Goal: Navigation & Orientation: Understand site structure

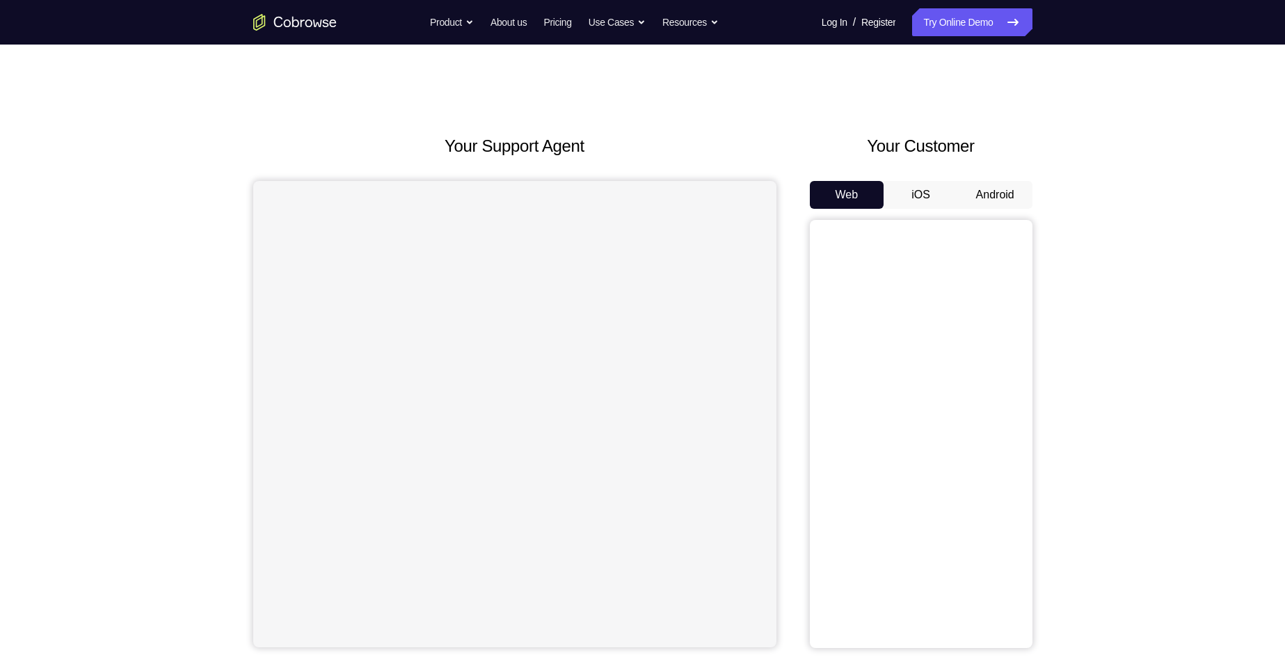
click at [995, 195] on button "Android" at bounding box center [995, 195] width 74 height 28
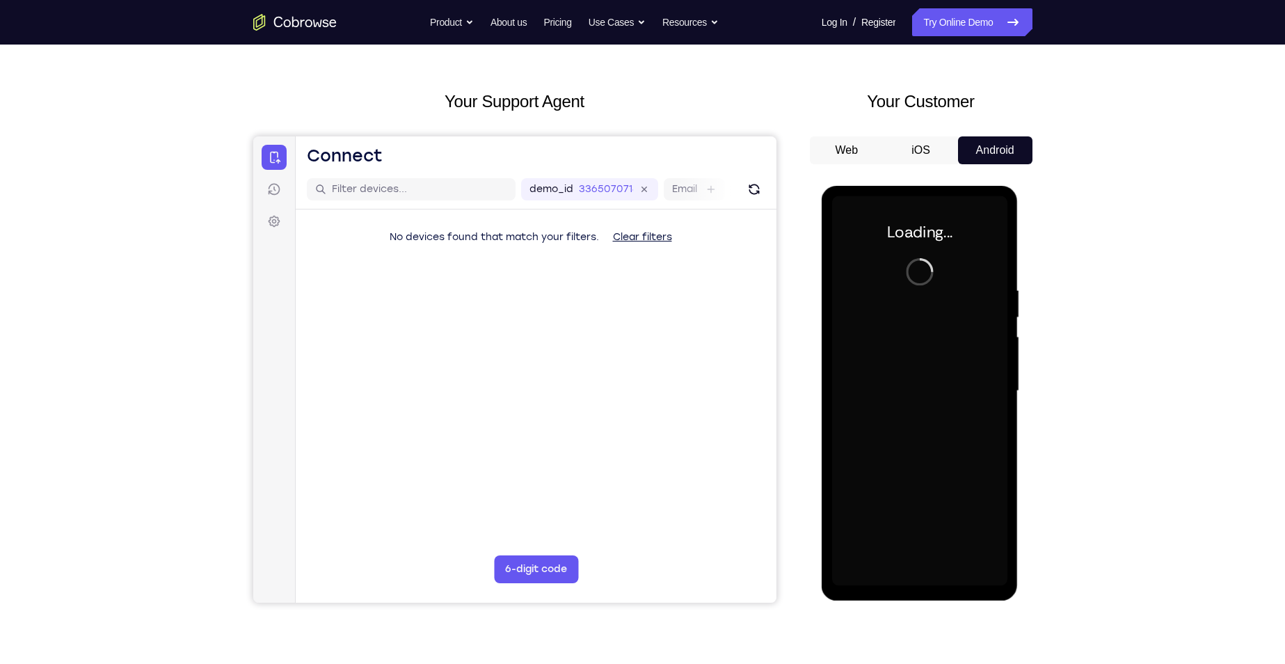
scroll to position [70, 0]
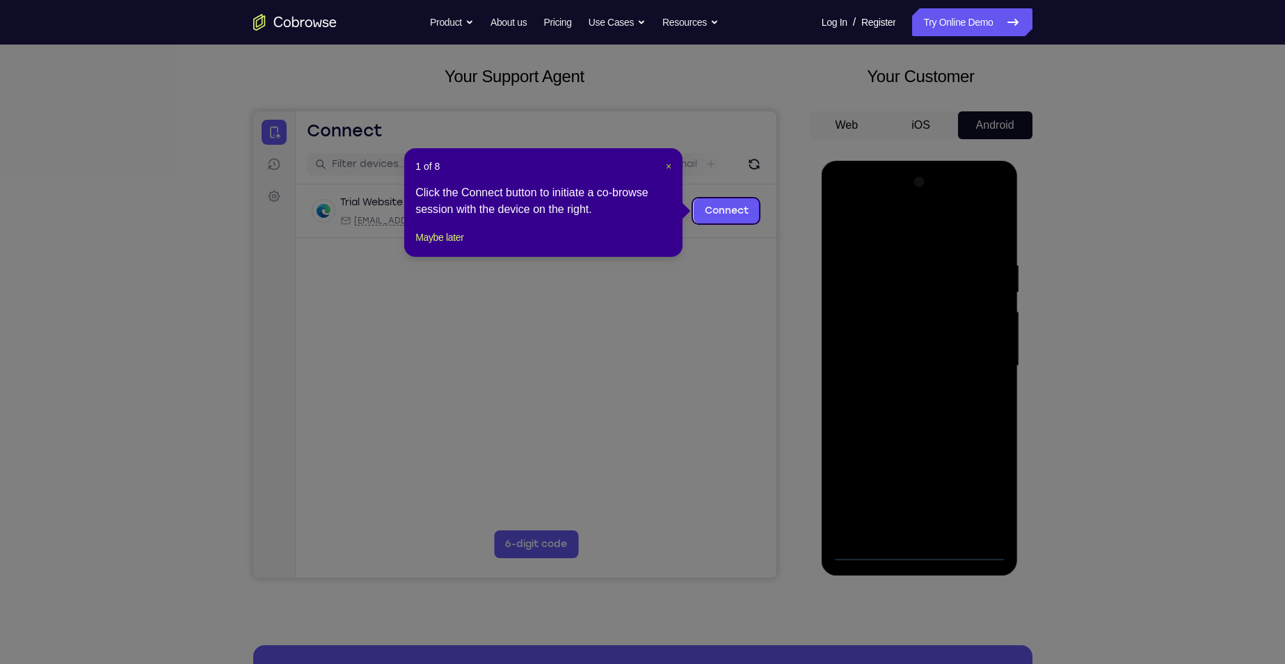
click at [666, 166] on span "×" at bounding box center [669, 166] width 6 height 11
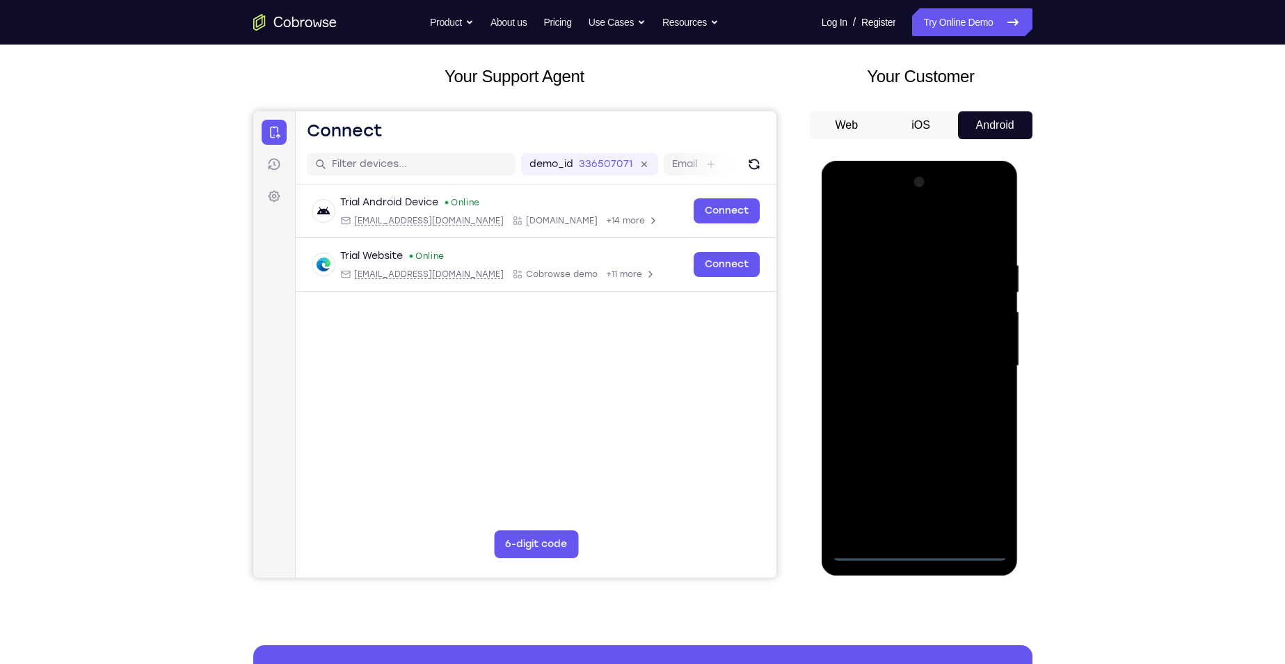
click at [916, 547] on div at bounding box center [919, 366] width 175 height 390
click at [985, 494] on div at bounding box center [919, 366] width 175 height 390
click at [851, 204] on div at bounding box center [919, 366] width 175 height 390
click at [981, 356] on div at bounding box center [919, 366] width 175 height 390
click at [901, 527] on div at bounding box center [919, 366] width 175 height 390
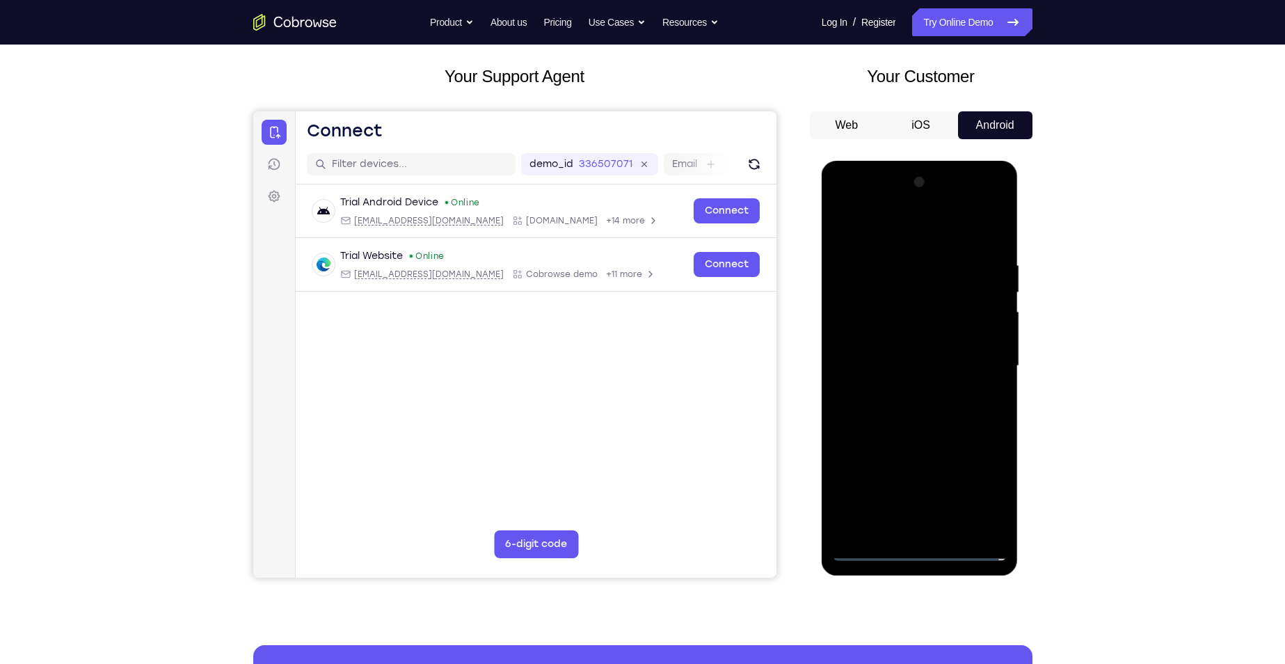
click at [885, 345] on div at bounding box center [919, 366] width 175 height 390
click at [906, 333] on div at bounding box center [919, 366] width 175 height 390
click at [936, 367] on div at bounding box center [919, 366] width 175 height 390
click at [930, 429] on div at bounding box center [919, 366] width 175 height 390
click at [908, 268] on div at bounding box center [919, 366] width 175 height 390
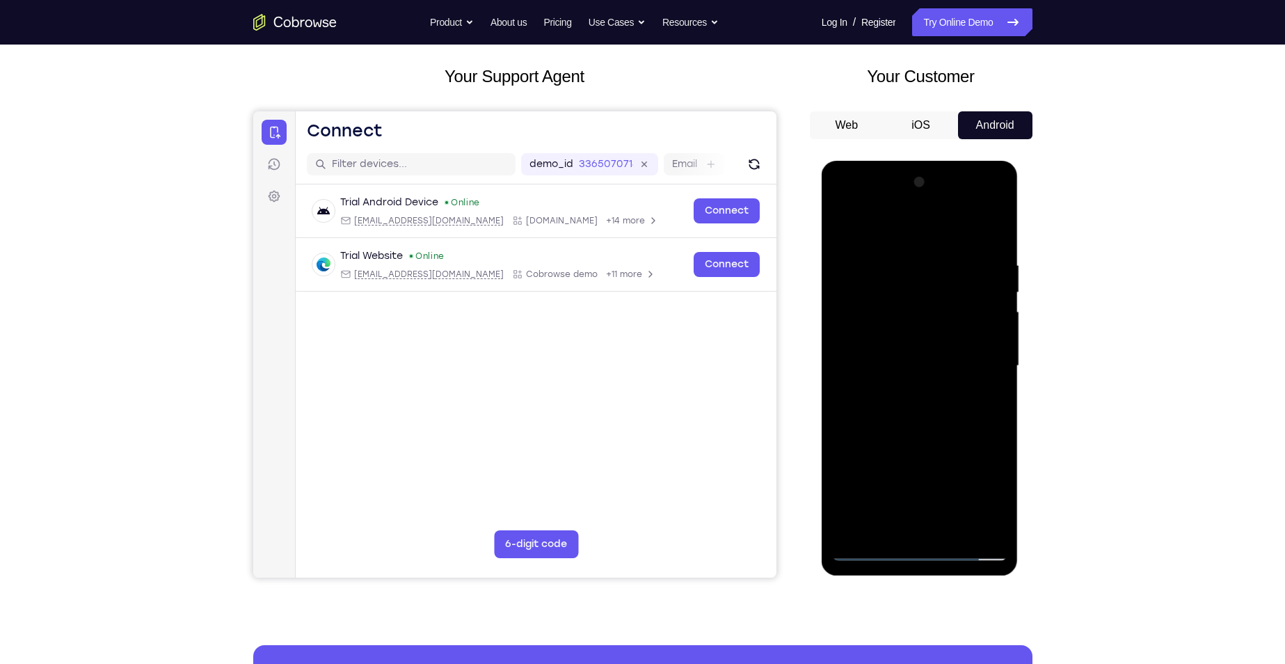
drag, startPoint x: 922, startPoint y: 227, endPoint x: 932, endPoint y: 161, distance: 67.5
click at [932, 162] on div at bounding box center [920, 368] width 197 height 415
click at [850, 226] on div at bounding box center [919, 366] width 175 height 390
drag, startPoint x: 862, startPoint y: 265, endPoint x: 932, endPoint y: 330, distance: 95.5
click at [932, 330] on div at bounding box center [919, 366] width 175 height 390
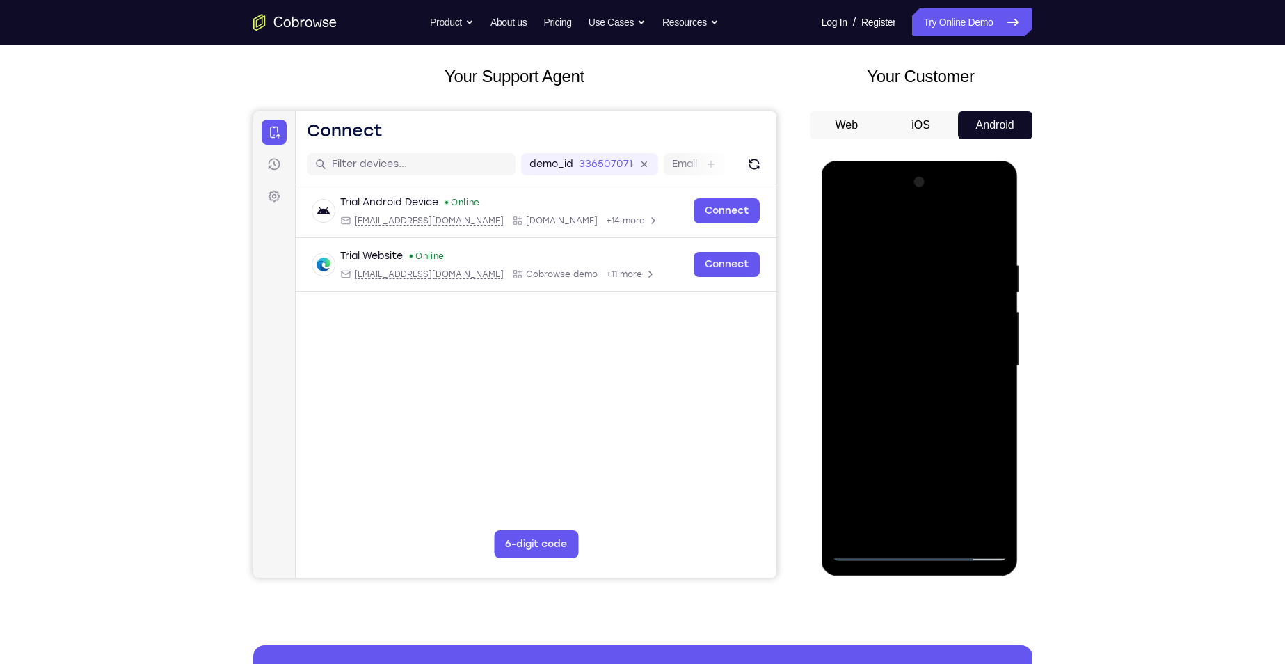
click at [847, 223] on div at bounding box center [919, 366] width 175 height 390
click at [989, 234] on div at bounding box center [919, 366] width 175 height 390
click at [996, 525] on div at bounding box center [919, 366] width 175 height 390
click at [955, 529] on div at bounding box center [919, 366] width 175 height 390
click at [922, 440] on div at bounding box center [919, 366] width 175 height 390
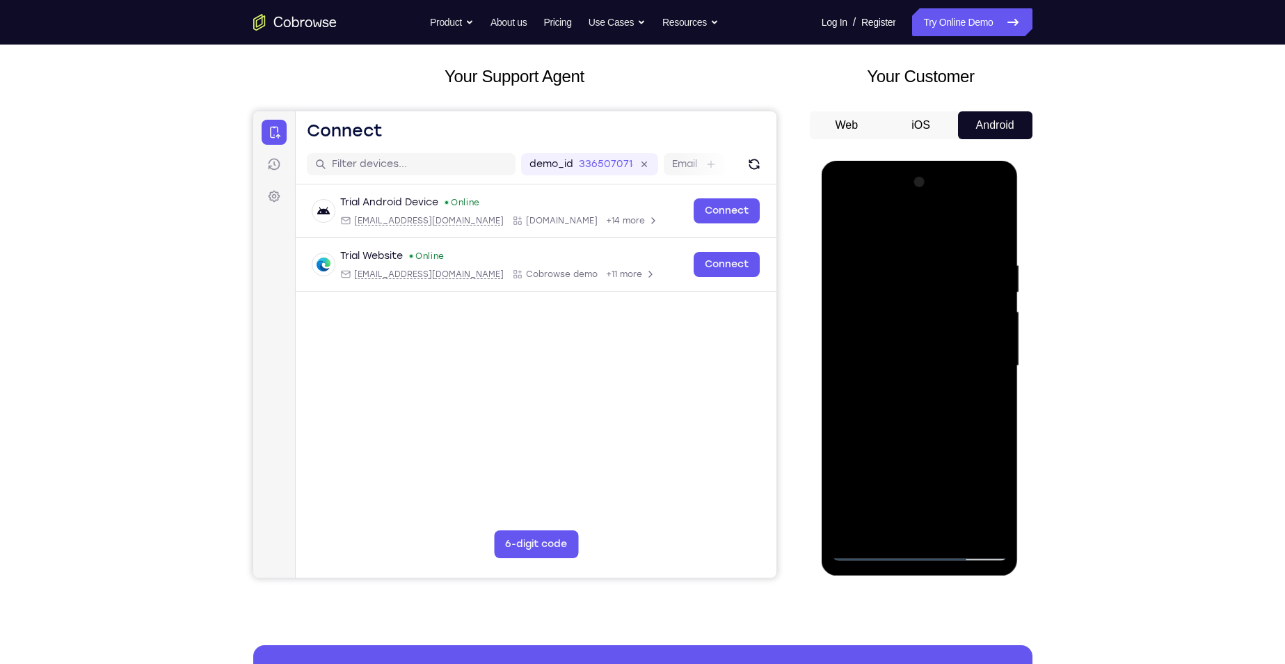
click at [871, 548] on div at bounding box center [919, 366] width 175 height 390
click at [998, 221] on div at bounding box center [919, 366] width 175 height 390
click at [850, 530] on div at bounding box center [919, 366] width 175 height 390
drag, startPoint x: 939, startPoint y: 438, endPoint x: 971, endPoint y: 285, distance: 156.5
click at [971, 287] on div at bounding box center [919, 366] width 175 height 390
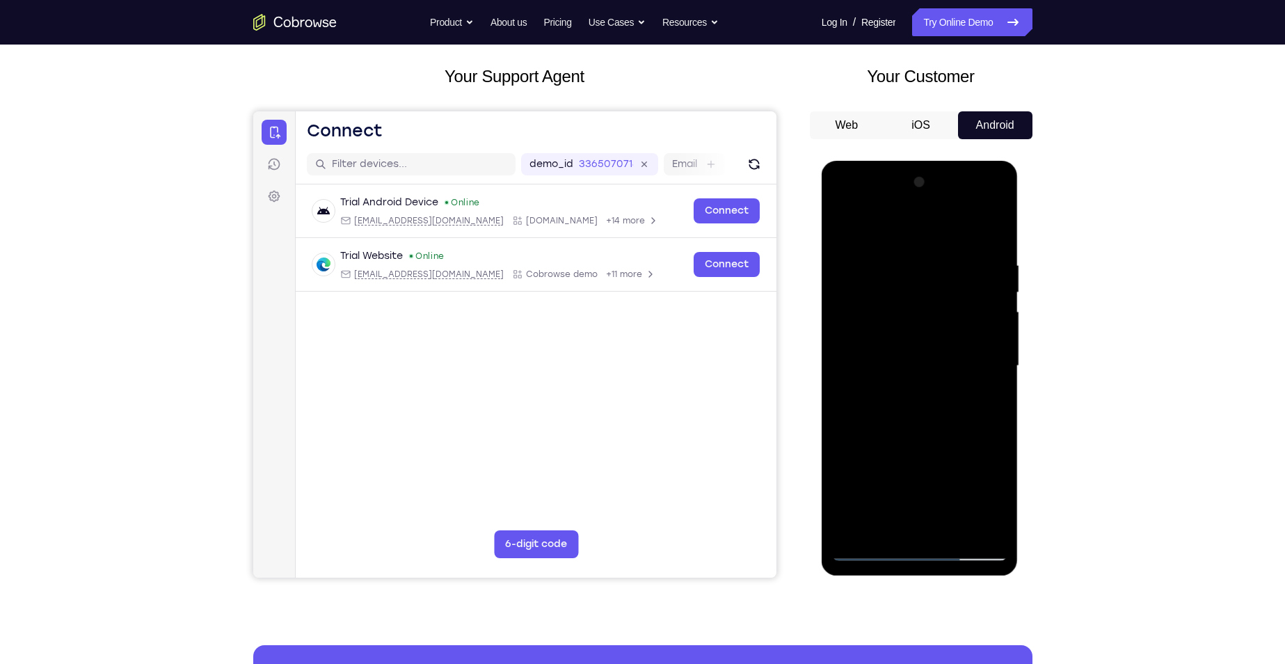
drag, startPoint x: 950, startPoint y: 358, endPoint x: 959, endPoint y: 278, distance: 80.6
click at [959, 278] on div at bounding box center [919, 366] width 175 height 390
drag, startPoint x: 942, startPoint y: 383, endPoint x: 955, endPoint y: 297, distance: 86.6
click at [955, 297] on div at bounding box center [919, 366] width 175 height 390
click at [991, 359] on div at bounding box center [919, 366] width 175 height 390
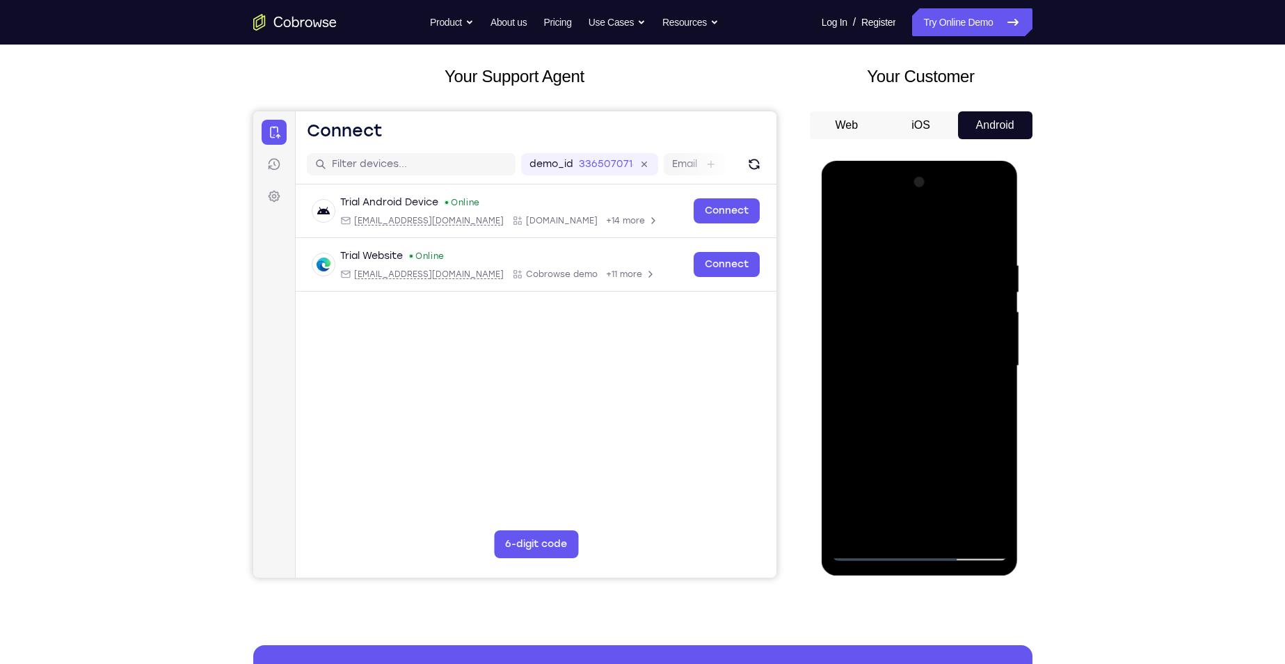
drag, startPoint x: 928, startPoint y: 385, endPoint x: 932, endPoint y: 259, distance: 126.7
click at [932, 259] on div at bounding box center [919, 366] width 175 height 390
drag, startPoint x: 925, startPoint y: 426, endPoint x: 937, endPoint y: 285, distance: 141.7
click at [937, 286] on div at bounding box center [919, 366] width 175 height 390
drag, startPoint x: 927, startPoint y: 417, endPoint x: 956, endPoint y: 247, distance: 172.2
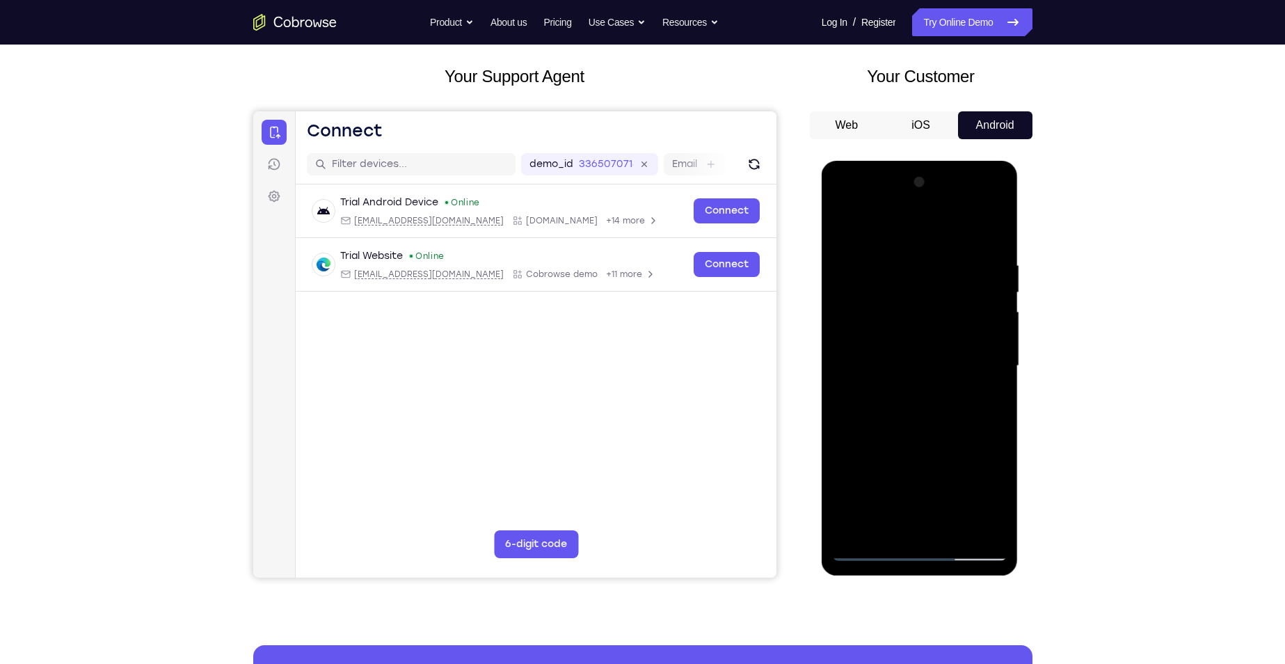
click at [956, 248] on div at bounding box center [919, 366] width 175 height 390
click at [997, 335] on div at bounding box center [919, 366] width 175 height 390
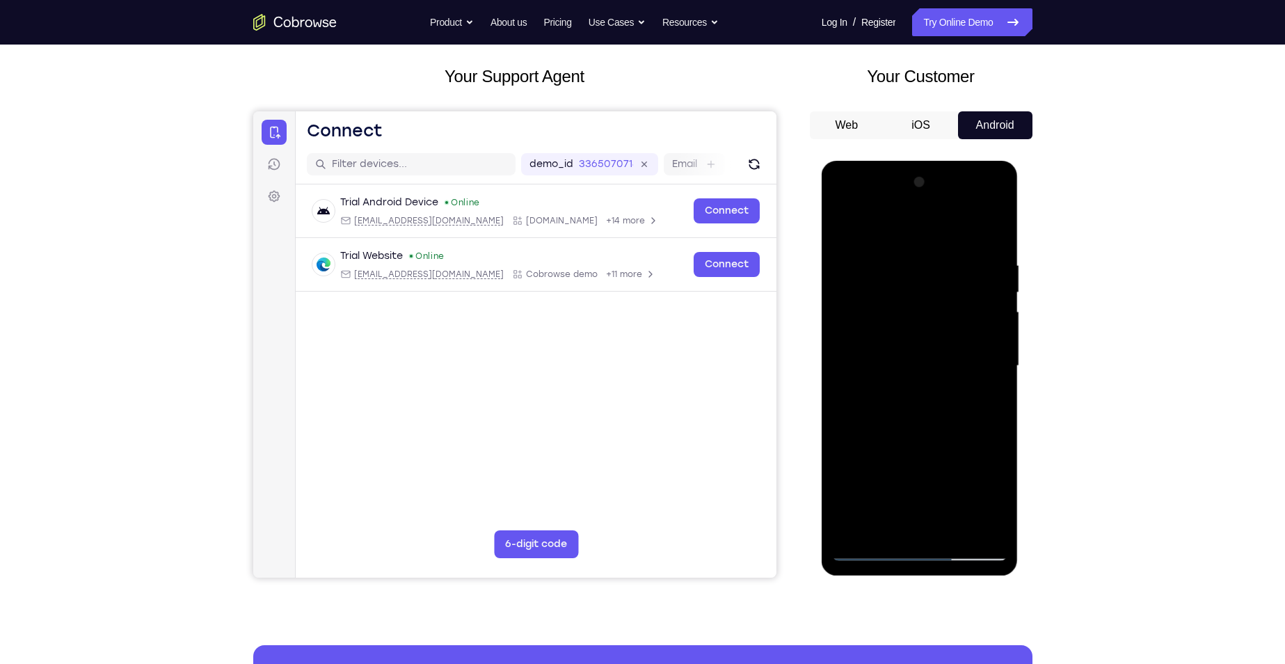
click at [997, 335] on div at bounding box center [919, 366] width 175 height 390
click at [996, 336] on div at bounding box center [919, 366] width 175 height 390
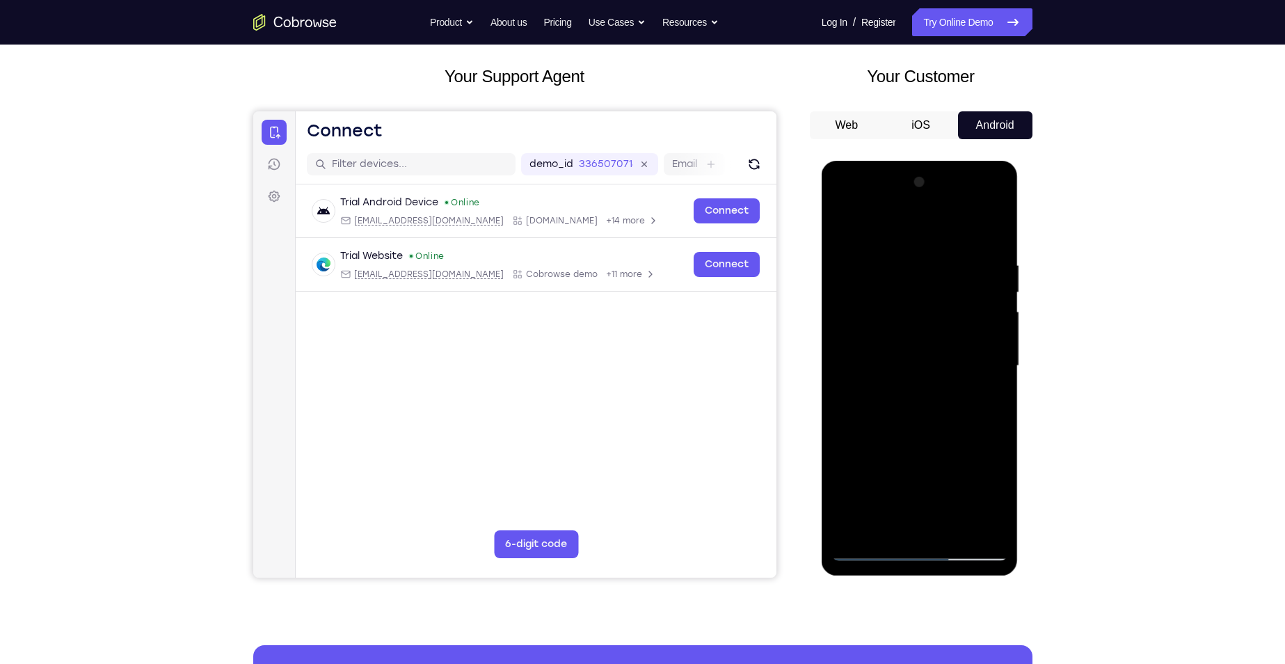
click at [996, 337] on div at bounding box center [919, 366] width 175 height 390
drag, startPoint x: 889, startPoint y: 383, endPoint x: 897, endPoint y: 259, distance: 123.4
click at [897, 259] on div at bounding box center [919, 366] width 175 height 390
drag, startPoint x: 902, startPoint y: 357, endPoint x: 918, endPoint y: 252, distance: 106.3
click at [917, 252] on div at bounding box center [919, 366] width 175 height 390
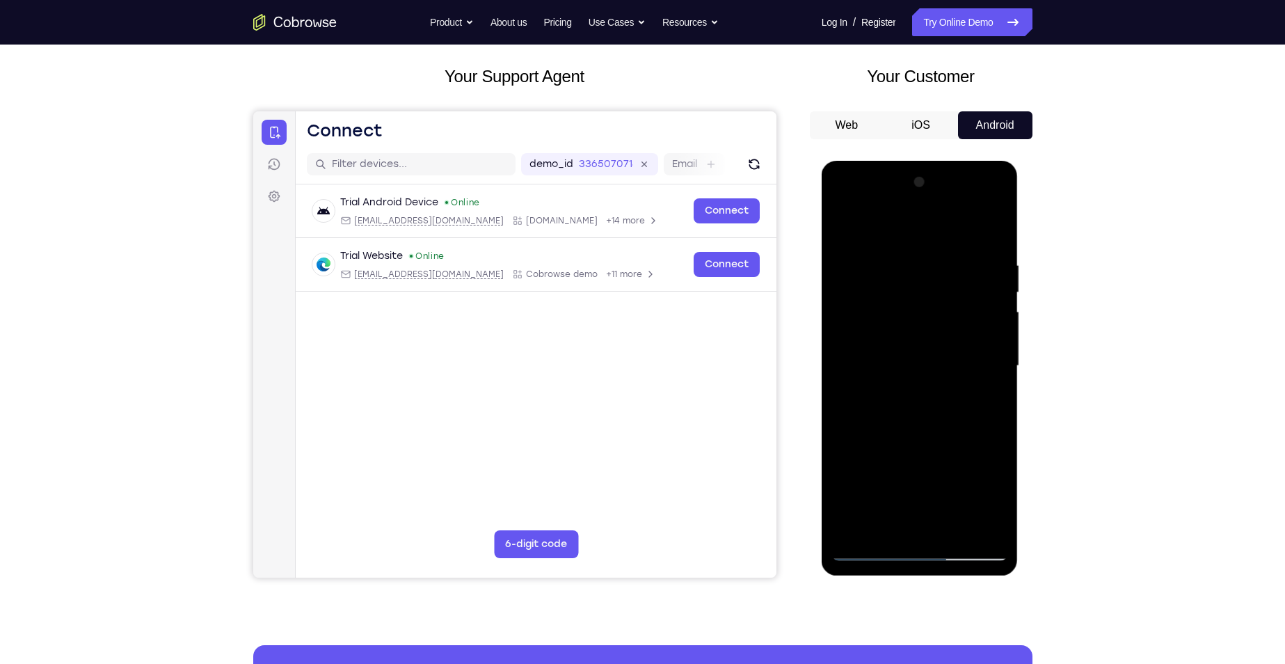
drag, startPoint x: 921, startPoint y: 346, endPoint x: 929, endPoint y: 254, distance: 92.2
click at [929, 254] on div at bounding box center [919, 366] width 175 height 390
click at [996, 334] on div at bounding box center [919, 366] width 175 height 390
click at [995, 337] on div at bounding box center [919, 366] width 175 height 390
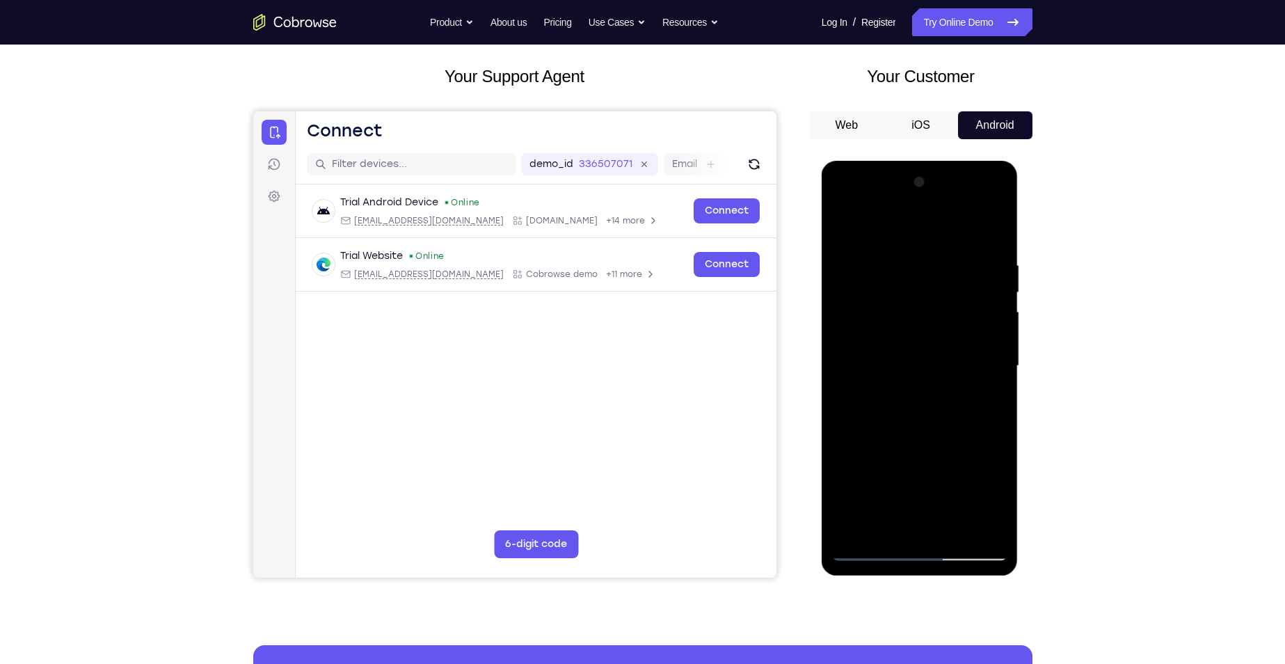
click at [842, 338] on div at bounding box center [919, 366] width 175 height 390
drag, startPoint x: 936, startPoint y: 366, endPoint x: 926, endPoint y: 296, distance: 70.2
click at [926, 296] on div at bounding box center [919, 366] width 175 height 390
drag, startPoint x: 926, startPoint y: 368, endPoint x: 942, endPoint y: 234, distance: 135.2
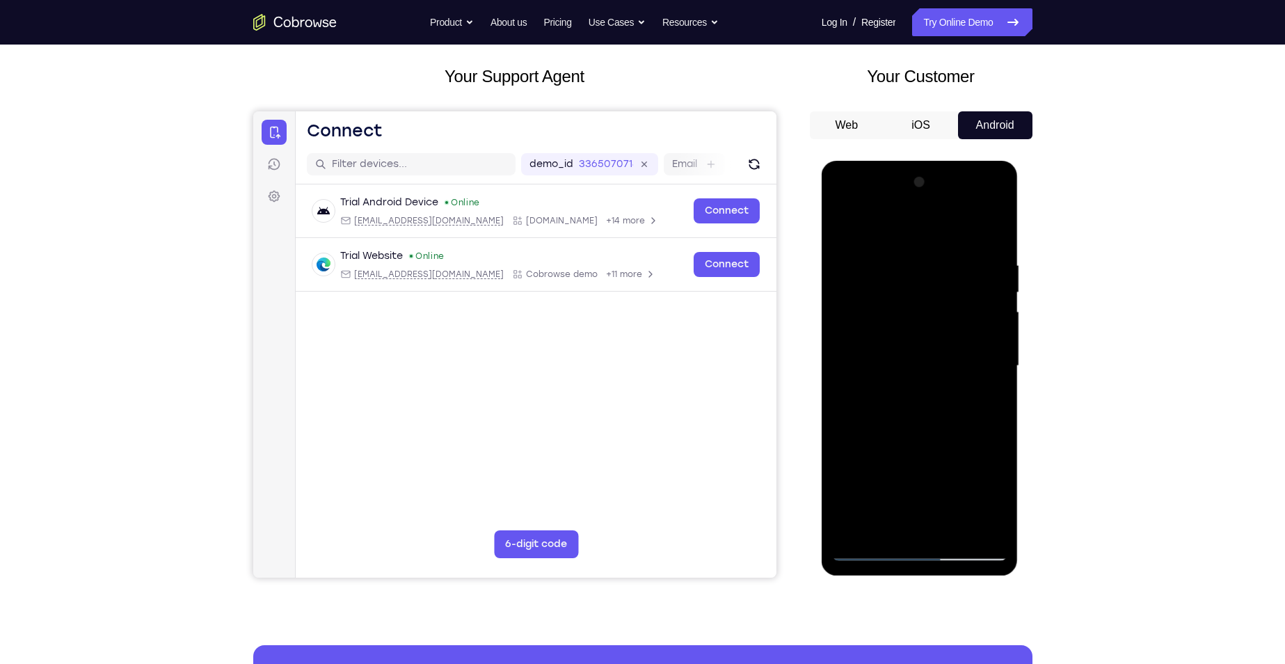
click at [942, 234] on div at bounding box center [919, 366] width 175 height 390
drag, startPoint x: 927, startPoint y: 361, endPoint x: 936, endPoint y: 259, distance: 102.0
click at [936, 259] on div at bounding box center [919, 366] width 175 height 390
click at [996, 372] on div at bounding box center [919, 366] width 175 height 390
click at [995, 372] on div at bounding box center [919, 366] width 175 height 390
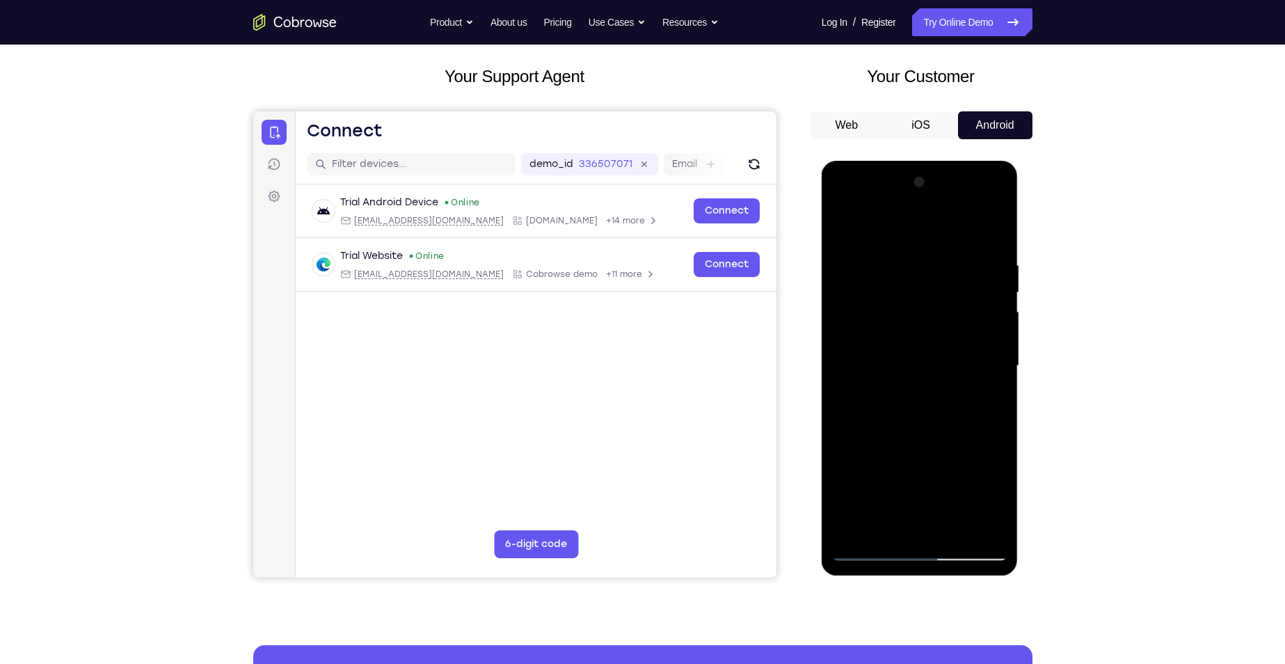
click at [995, 372] on div at bounding box center [919, 366] width 175 height 390
click at [995, 371] on div at bounding box center [919, 366] width 175 height 390
drag, startPoint x: 905, startPoint y: 388, endPoint x: 918, endPoint y: 238, distance: 150.8
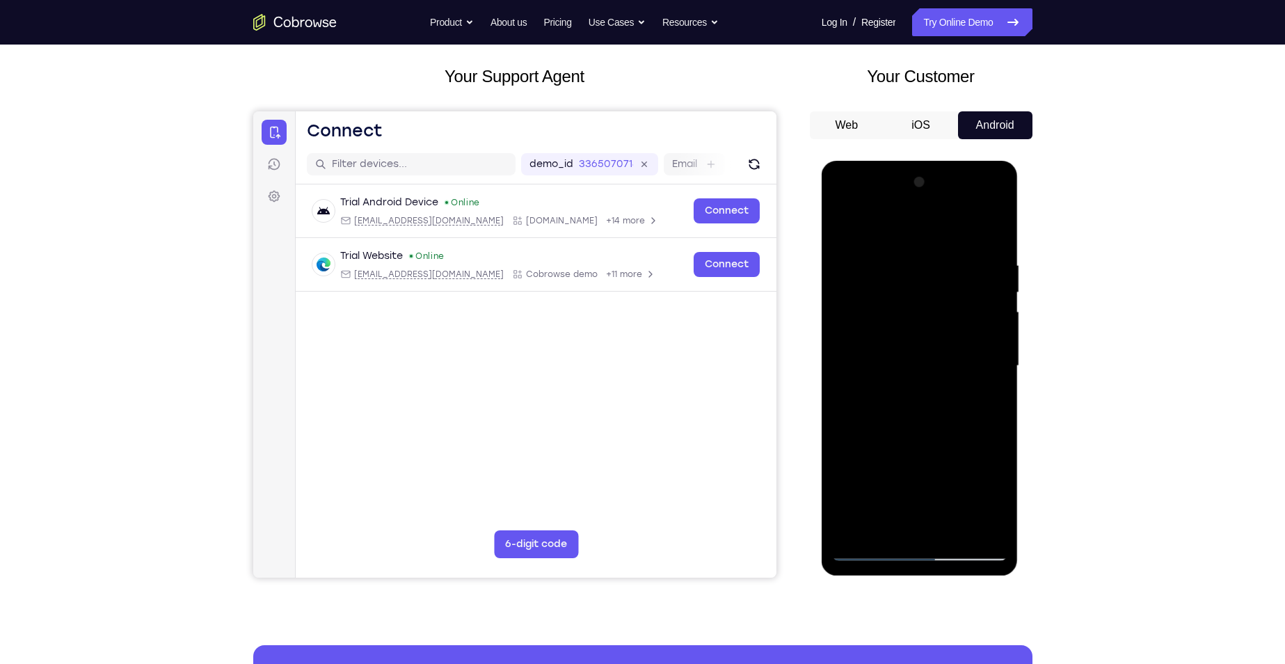
click at [916, 241] on div at bounding box center [919, 366] width 175 height 390
drag, startPoint x: 914, startPoint y: 393, endPoint x: 913, endPoint y: 261, distance: 132.2
click at [913, 262] on div at bounding box center [919, 366] width 175 height 390
drag, startPoint x: 939, startPoint y: 369, endPoint x: 945, endPoint y: 333, distance: 35.9
click at [945, 333] on div at bounding box center [919, 366] width 175 height 390
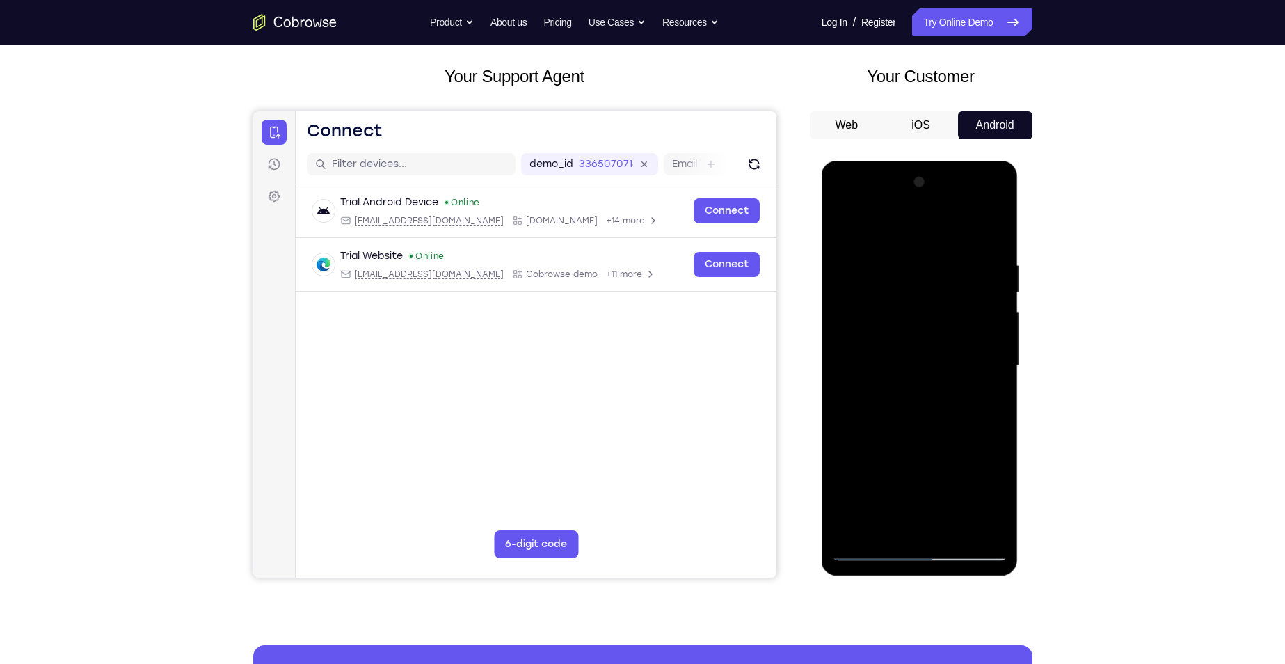
click at [843, 479] on div at bounding box center [919, 366] width 175 height 390
click at [998, 353] on div at bounding box center [919, 366] width 175 height 390
click at [1000, 346] on div at bounding box center [919, 366] width 175 height 390
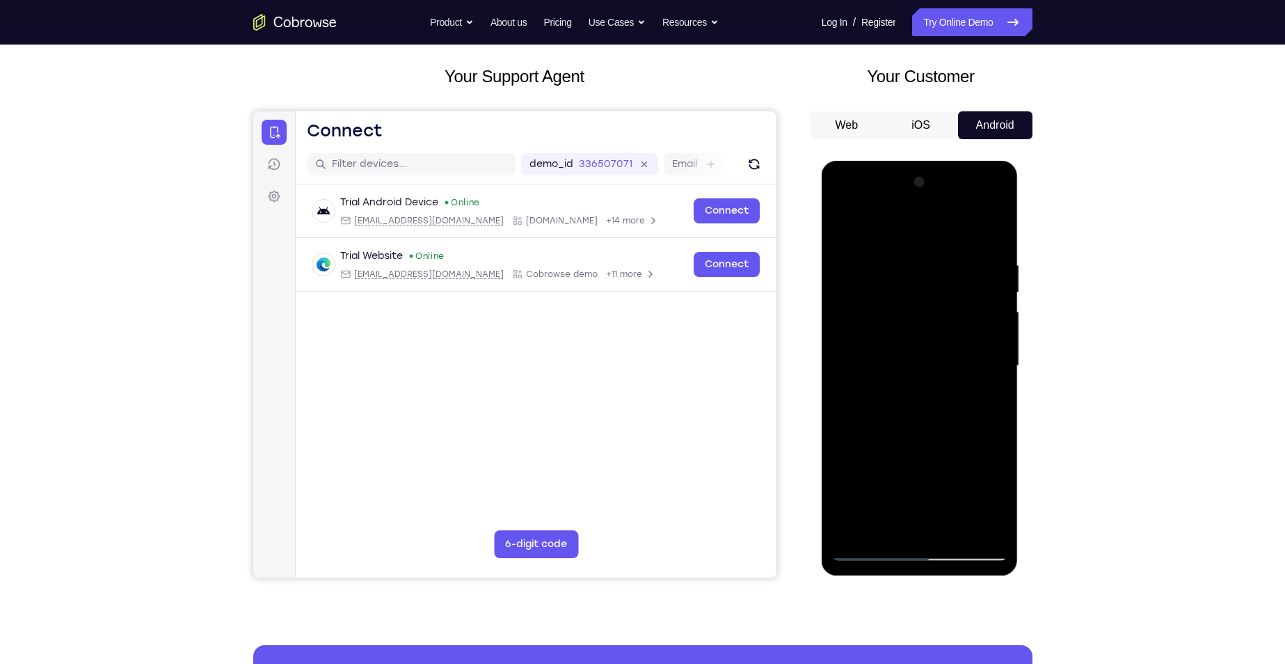
click at [1000, 346] on div at bounding box center [919, 366] width 175 height 390
drag, startPoint x: 927, startPoint y: 390, endPoint x: 942, endPoint y: 273, distance: 118.5
click at [941, 273] on div at bounding box center [919, 366] width 175 height 390
drag, startPoint x: 937, startPoint y: 395, endPoint x: 956, endPoint y: 264, distance: 132.1
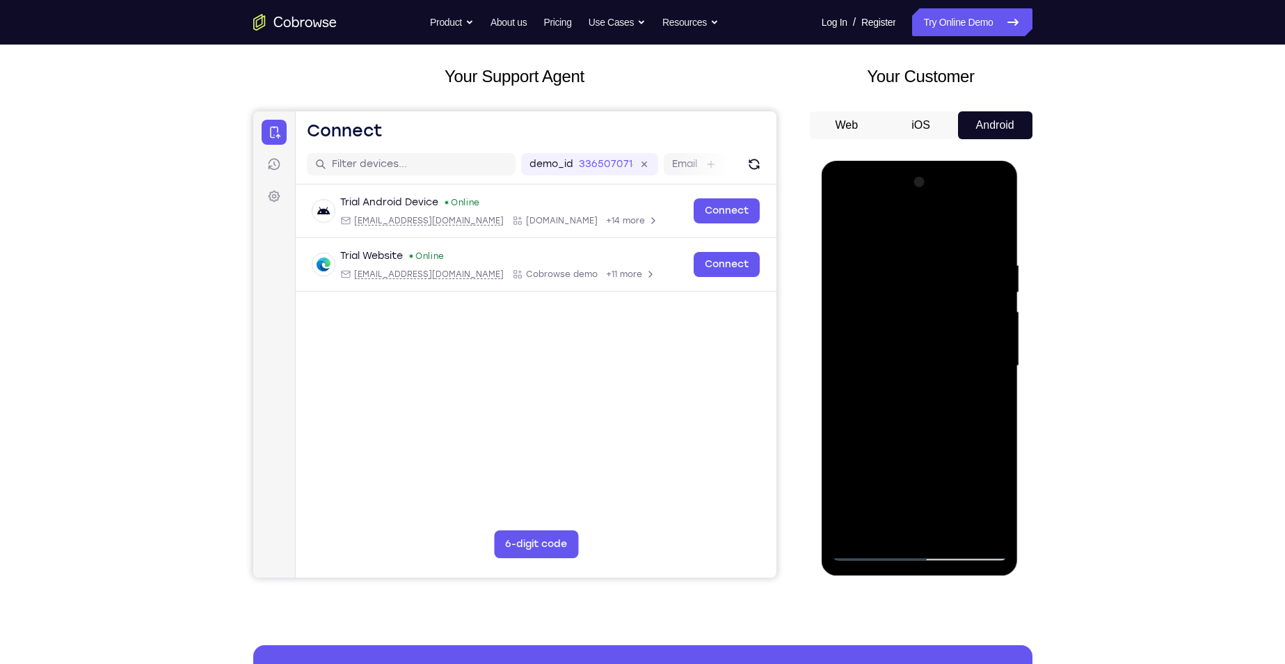
click at [956, 264] on div at bounding box center [919, 366] width 175 height 390
drag, startPoint x: 952, startPoint y: 325, endPoint x: 975, endPoint y: 266, distance: 63.4
click at [968, 258] on div at bounding box center [919, 366] width 175 height 390
drag, startPoint x: 944, startPoint y: 318, endPoint x: 956, endPoint y: 267, distance: 52.1
click at [956, 268] on div at bounding box center [919, 366] width 175 height 390
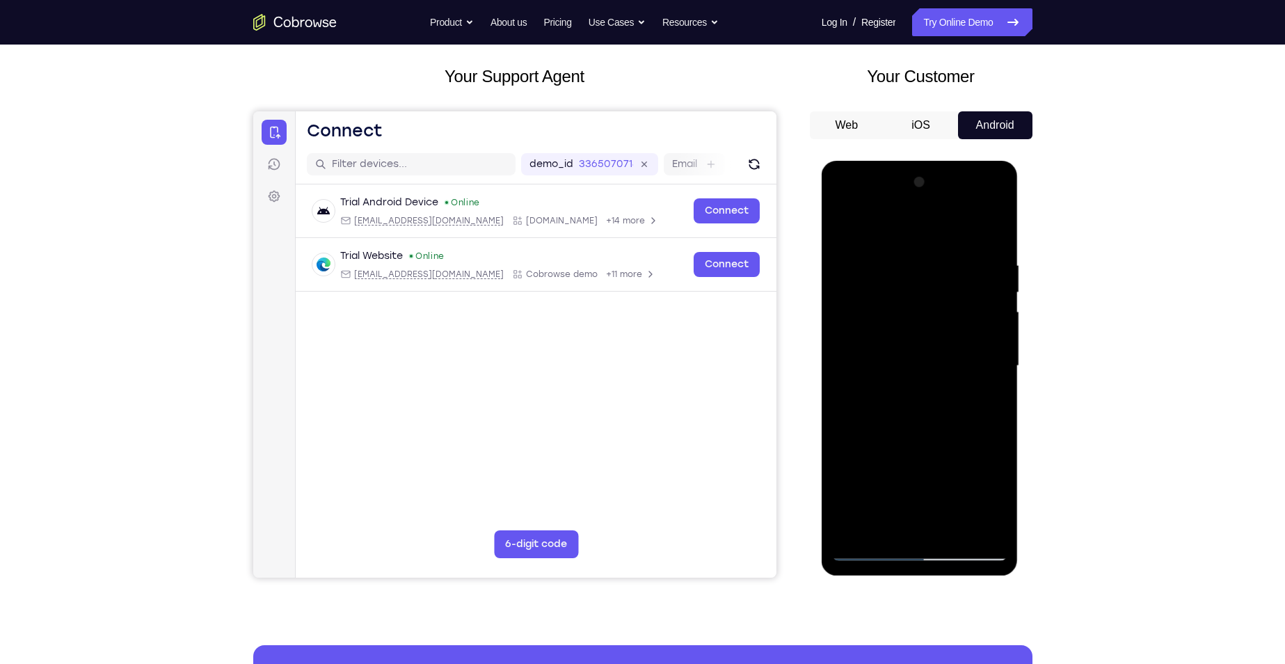
drag, startPoint x: 929, startPoint y: 407, endPoint x: 959, endPoint y: 310, distance: 101.0
click at [959, 310] on div at bounding box center [919, 366] width 175 height 390
click at [991, 396] on div at bounding box center [919, 366] width 175 height 390
drag, startPoint x: 932, startPoint y: 374, endPoint x: 945, endPoint y: 289, distance: 86.0
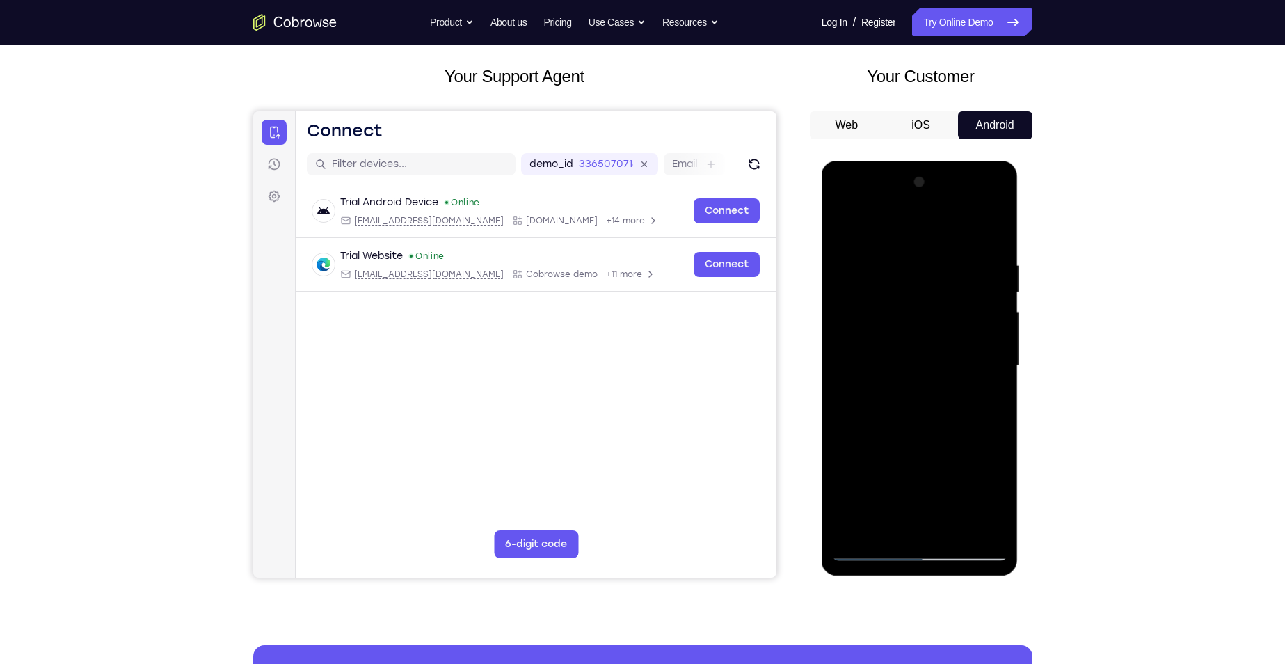
click at [945, 287] on div at bounding box center [919, 366] width 175 height 390
drag, startPoint x: 933, startPoint y: 426, endPoint x: 953, endPoint y: 308, distance: 119.3
click at [953, 308] on div at bounding box center [919, 366] width 175 height 390
drag, startPoint x: 949, startPoint y: 368, endPoint x: 950, endPoint y: 324, distance: 44.5
click at [950, 324] on div at bounding box center [919, 366] width 175 height 390
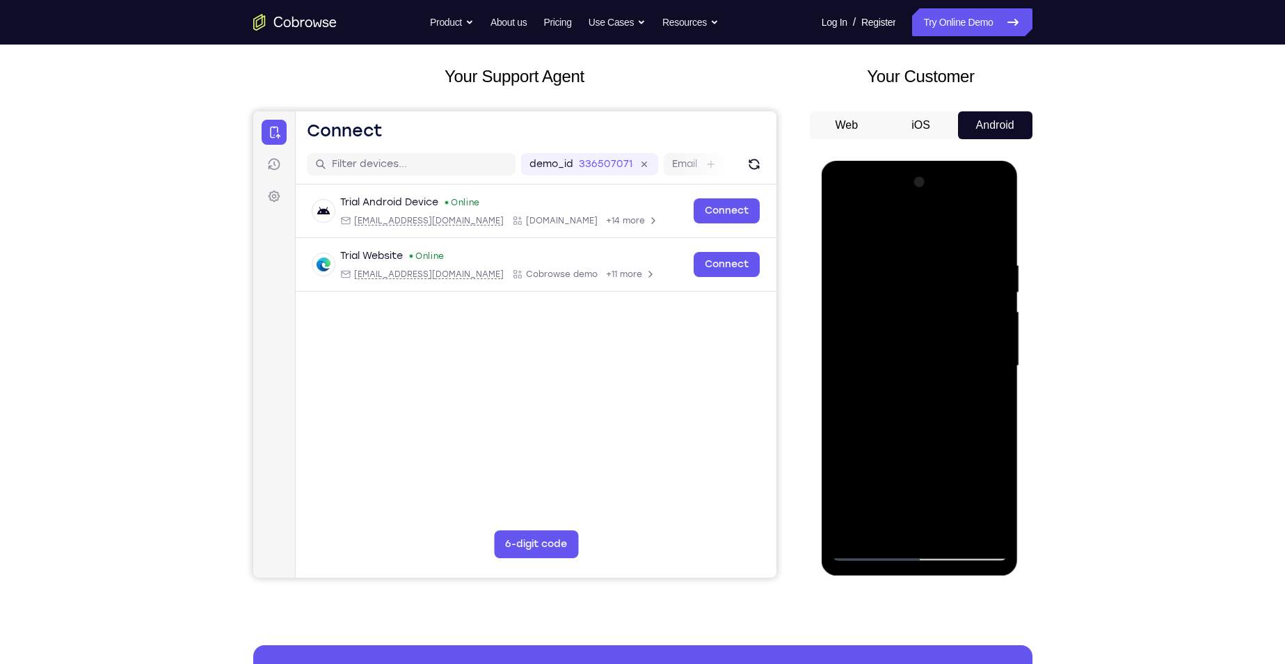
click at [998, 340] on div at bounding box center [919, 366] width 175 height 390
click at [842, 464] on div at bounding box center [919, 366] width 175 height 390
drag, startPoint x: 932, startPoint y: 402, endPoint x: 955, endPoint y: 298, distance: 106.9
click at [955, 298] on div at bounding box center [919, 366] width 175 height 390
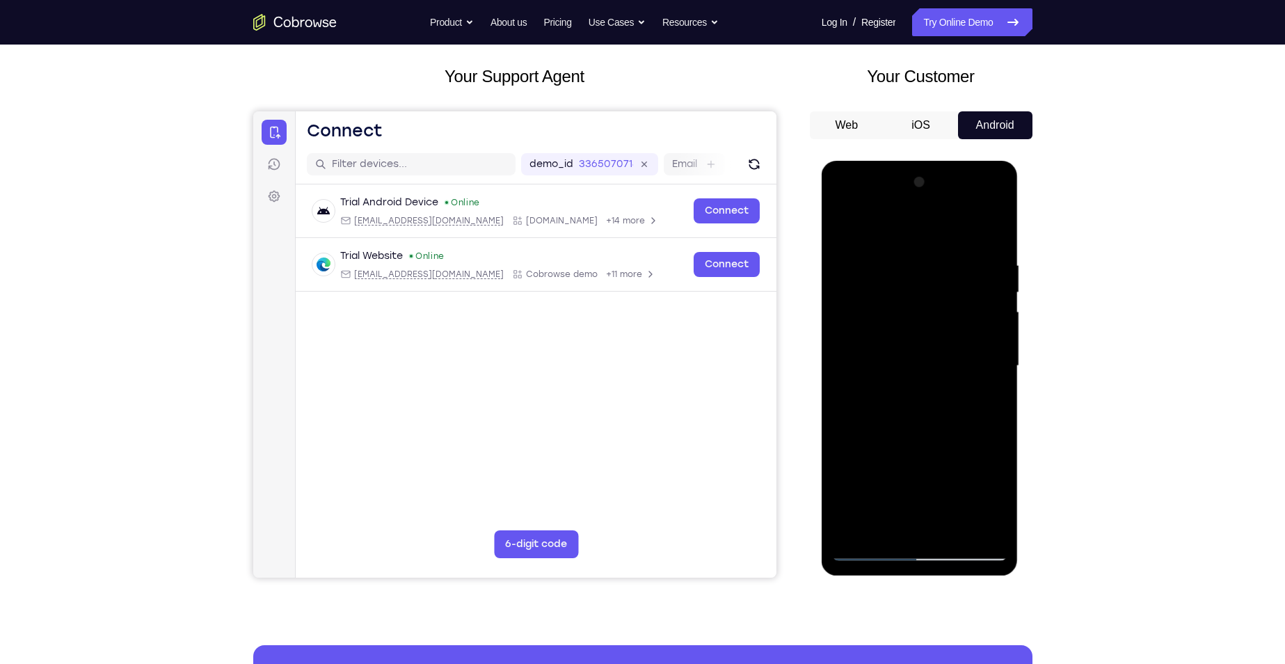
drag, startPoint x: 935, startPoint y: 438, endPoint x: 960, endPoint y: 308, distance: 132.5
click at [960, 308] on div at bounding box center [919, 366] width 175 height 390
drag, startPoint x: 939, startPoint y: 417, endPoint x: 959, endPoint y: 278, distance: 139.9
click at [959, 278] on div at bounding box center [919, 366] width 175 height 390
drag, startPoint x: 939, startPoint y: 345, endPoint x: 941, endPoint y: 279, distance: 66.1
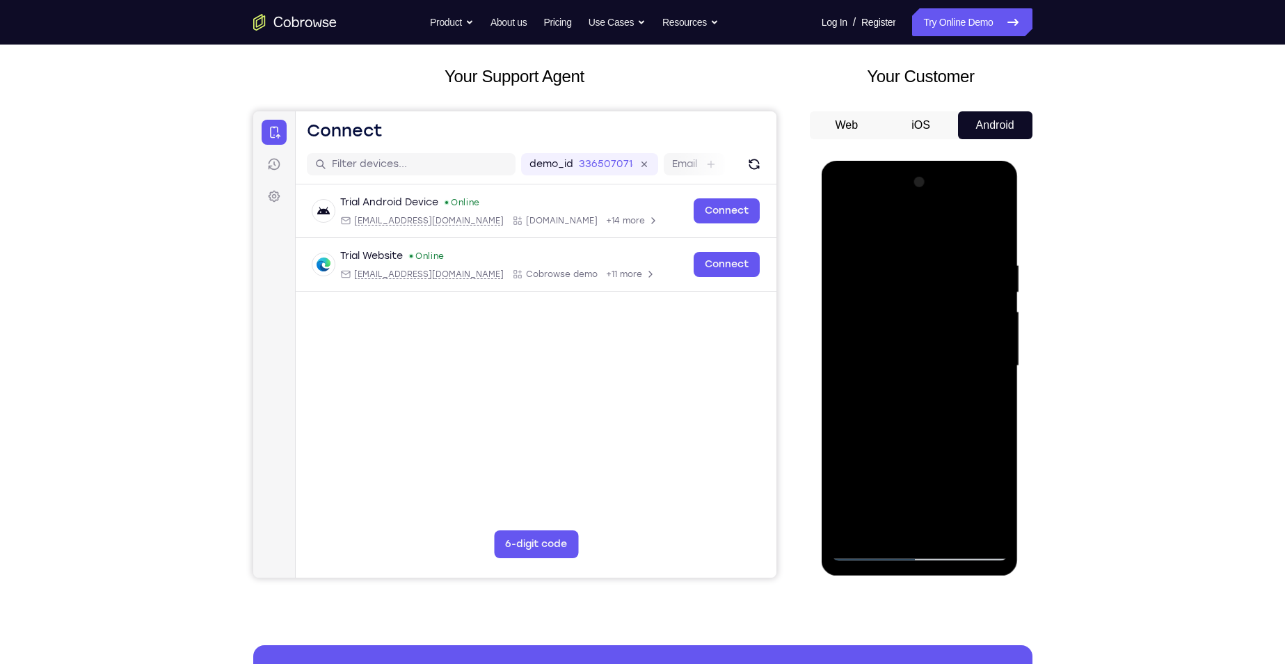
click at [941, 280] on div at bounding box center [919, 366] width 175 height 390
drag, startPoint x: 927, startPoint y: 390, endPoint x: 943, endPoint y: 317, distance: 74.8
click at [943, 317] on div at bounding box center [919, 366] width 175 height 390
drag, startPoint x: 936, startPoint y: 389, endPoint x: 943, endPoint y: 295, distance: 94.2
click at [943, 295] on div at bounding box center [919, 366] width 175 height 390
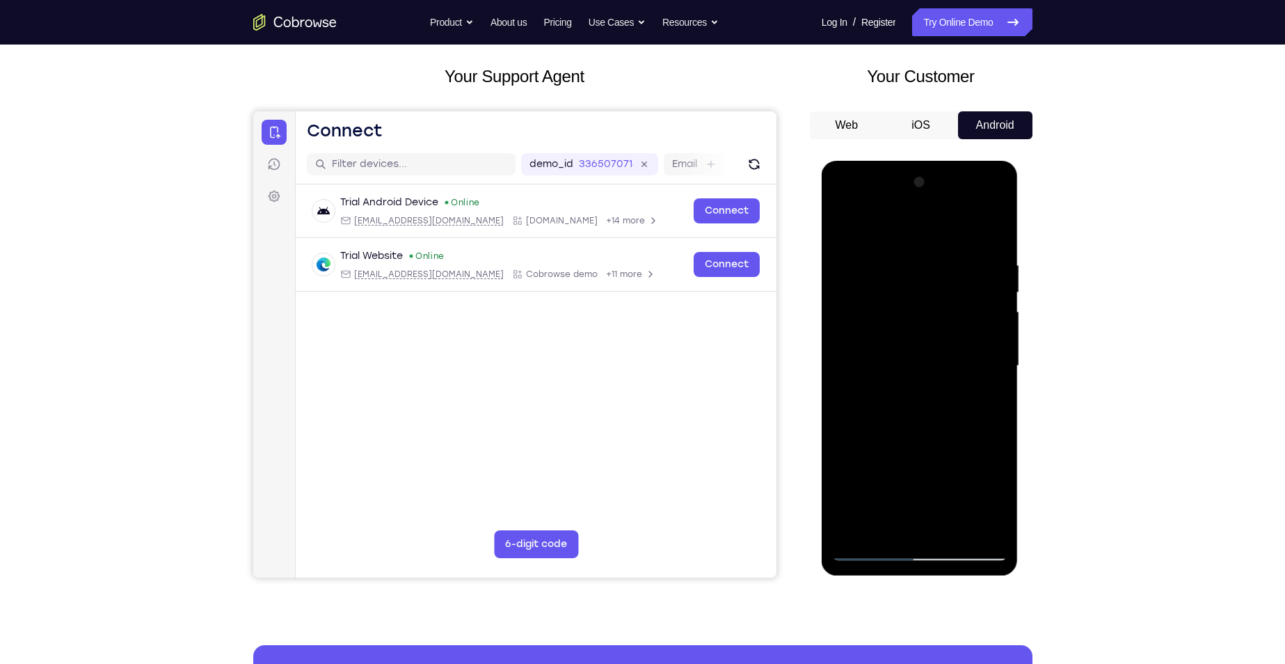
drag, startPoint x: 934, startPoint y: 413, endPoint x: 943, endPoint y: 271, distance: 141.6
click at [943, 271] on div at bounding box center [919, 366] width 175 height 390
drag, startPoint x: 928, startPoint y: 387, endPoint x: 945, endPoint y: 291, distance: 96.8
click at [945, 291] on div at bounding box center [919, 366] width 175 height 390
click at [997, 372] on div at bounding box center [919, 366] width 175 height 390
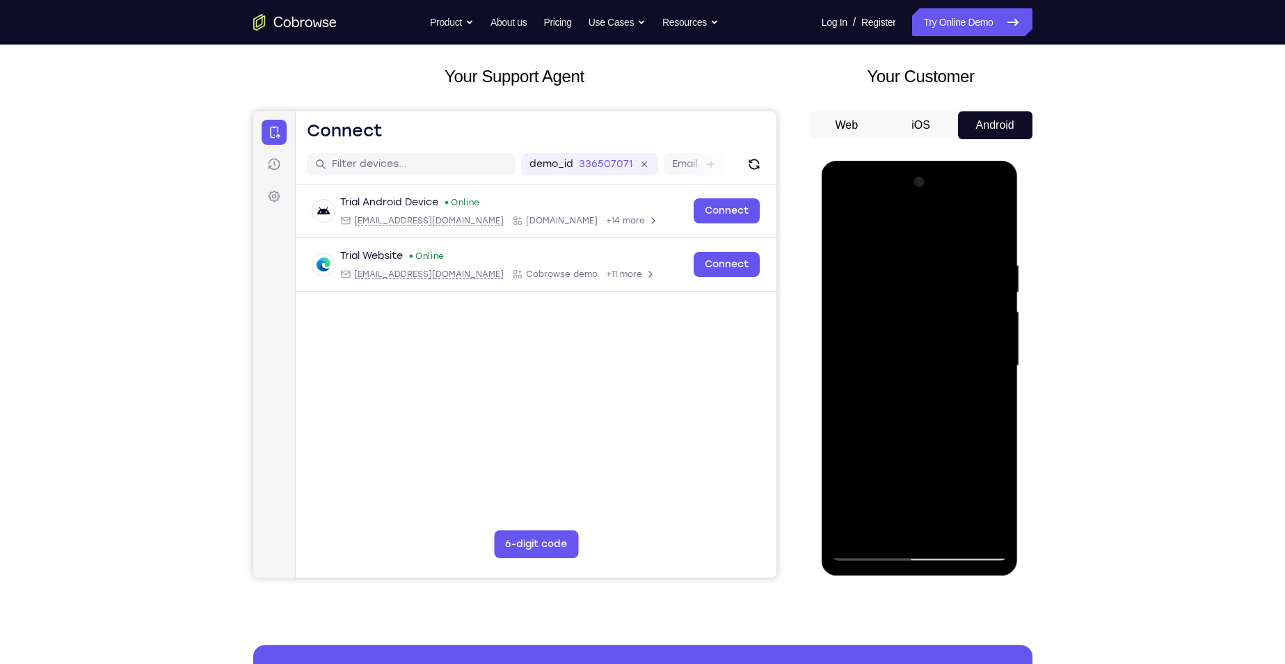
click at [997, 372] on div at bounding box center [919, 366] width 175 height 390
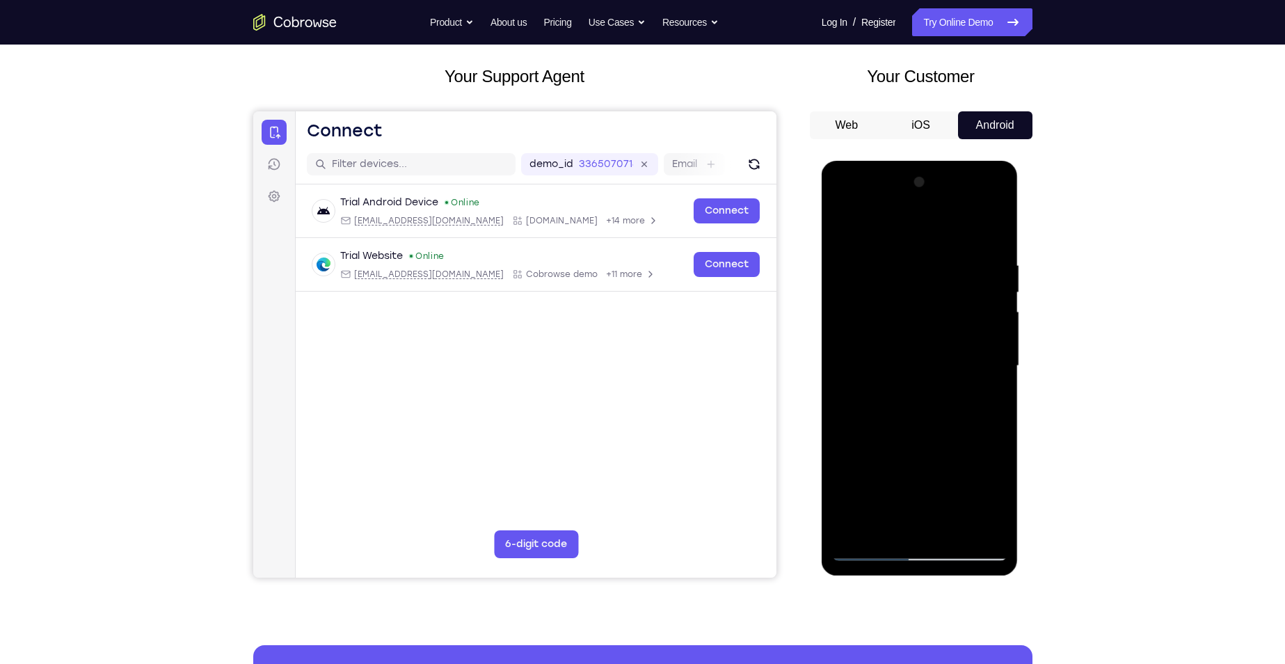
drag, startPoint x: 926, startPoint y: 416, endPoint x: 945, endPoint y: 250, distance: 166.6
click at [945, 250] on div at bounding box center [919, 366] width 175 height 390
drag, startPoint x: 920, startPoint y: 384, endPoint x: 923, endPoint y: 267, distance: 116.9
click at [923, 271] on div at bounding box center [919, 366] width 175 height 390
drag, startPoint x: 899, startPoint y: 419, endPoint x: 935, endPoint y: 273, distance: 150.5
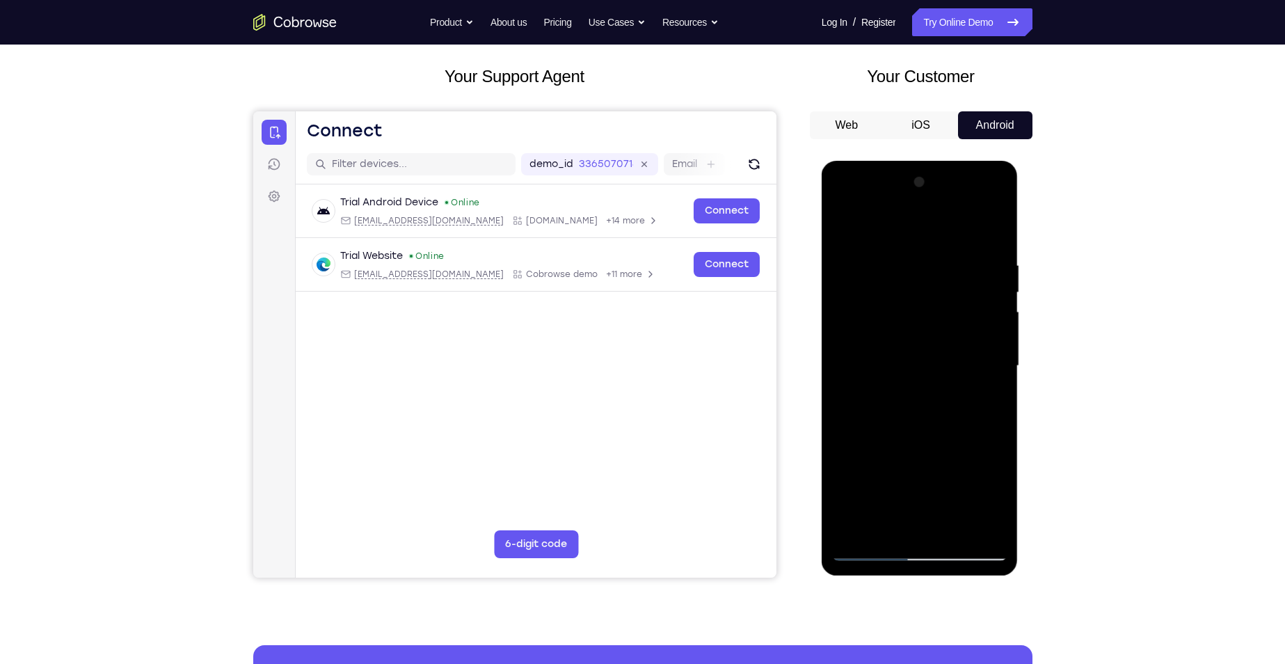
click at [935, 273] on div at bounding box center [919, 366] width 175 height 390
drag, startPoint x: 924, startPoint y: 395, endPoint x: 934, endPoint y: 301, distance: 94.4
click at [934, 301] on div at bounding box center [919, 366] width 175 height 390
drag, startPoint x: 914, startPoint y: 408, endPoint x: 923, endPoint y: 278, distance: 129.7
click at [923, 278] on div at bounding box center [919, 366] width 175 height 390
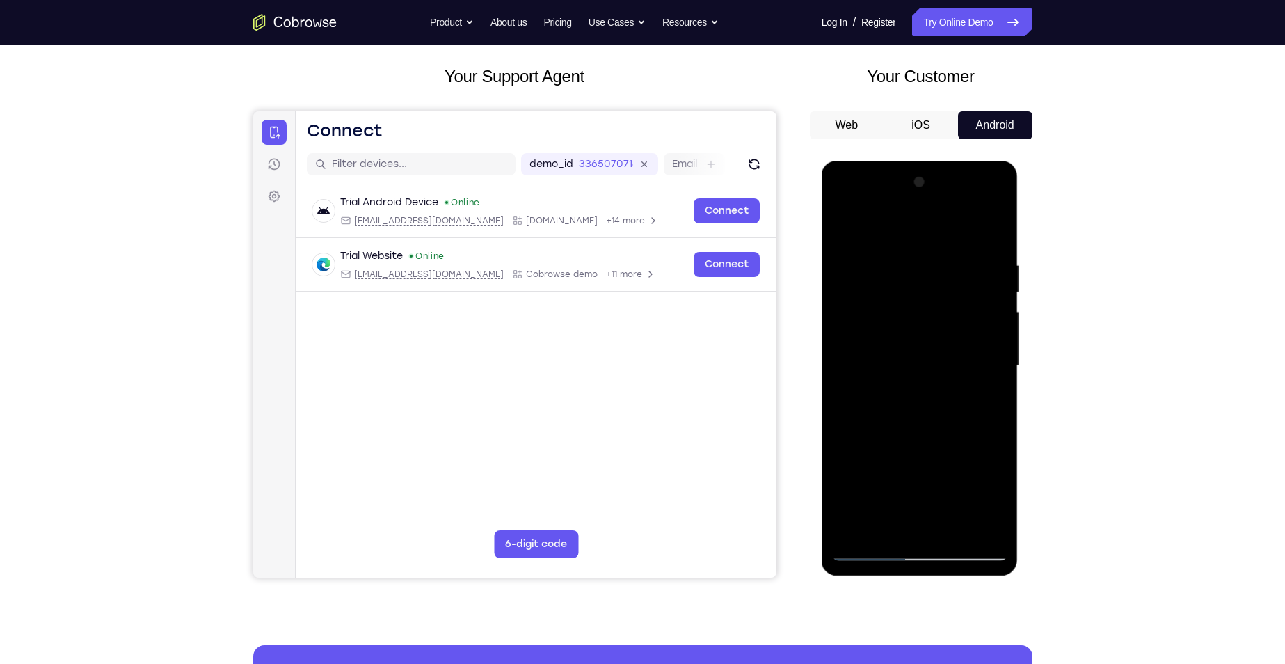
click at [1001, 344] on div at bounding box center [919, 366] width 175 height 390
click at [1000, 344] on div at bounding box center [919, 366] width 175 height 390
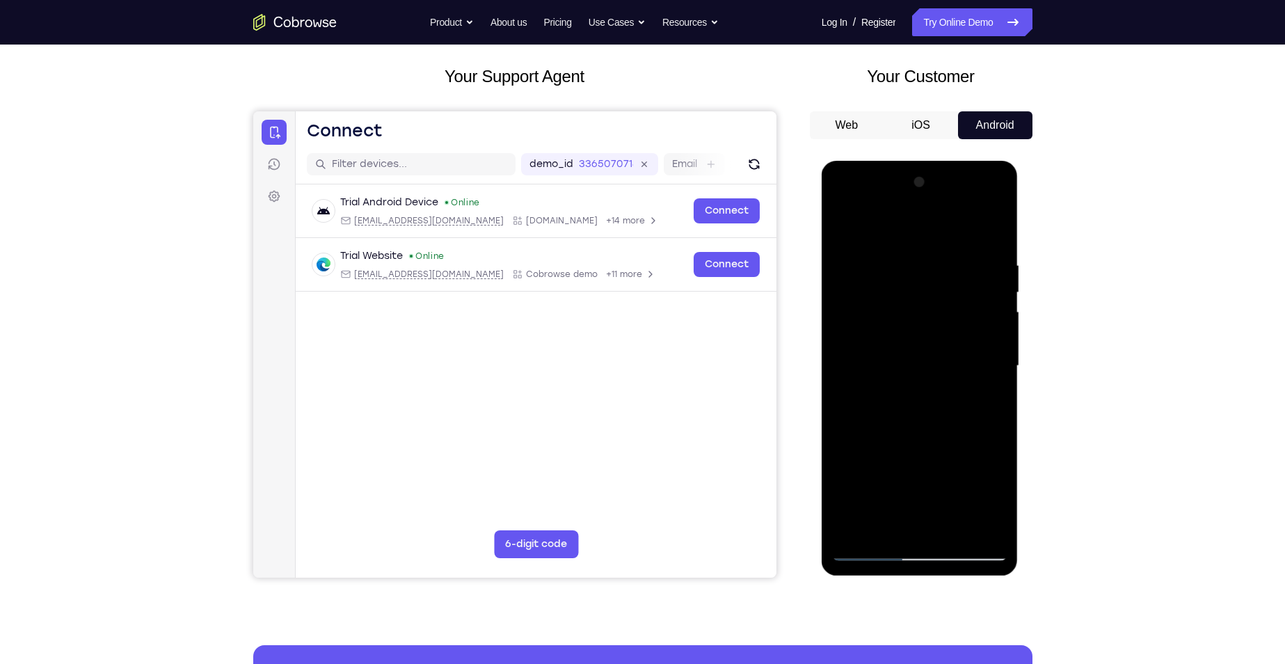
click at [1000, 344] on div at bounding box center [919, 366] width 175 height 390
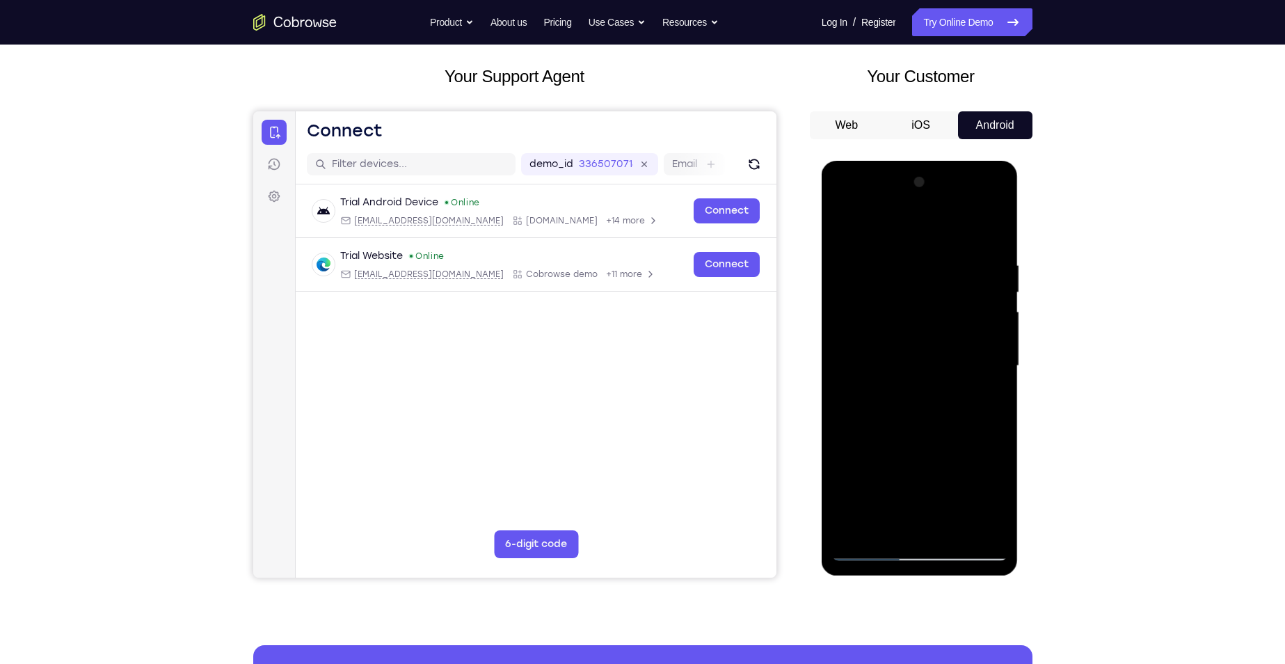
click at [1000, 344] on div at bounding box center [919, 366] width 175 height 390
drag, startPoint x: 915, startPoint y: 385, endPoint x: 918, endPoint y: 233, distance: 152.4
click at [918, 234] on div at bounding box center [919, 366] width 175 height 390
drag, startPoint x: 911, startPoint y: 294, endPoint x: 915, endPoint y: 253, distance: 41.3
click at [915, 255] on div at bounding box center [919, 366] width 175 height 390
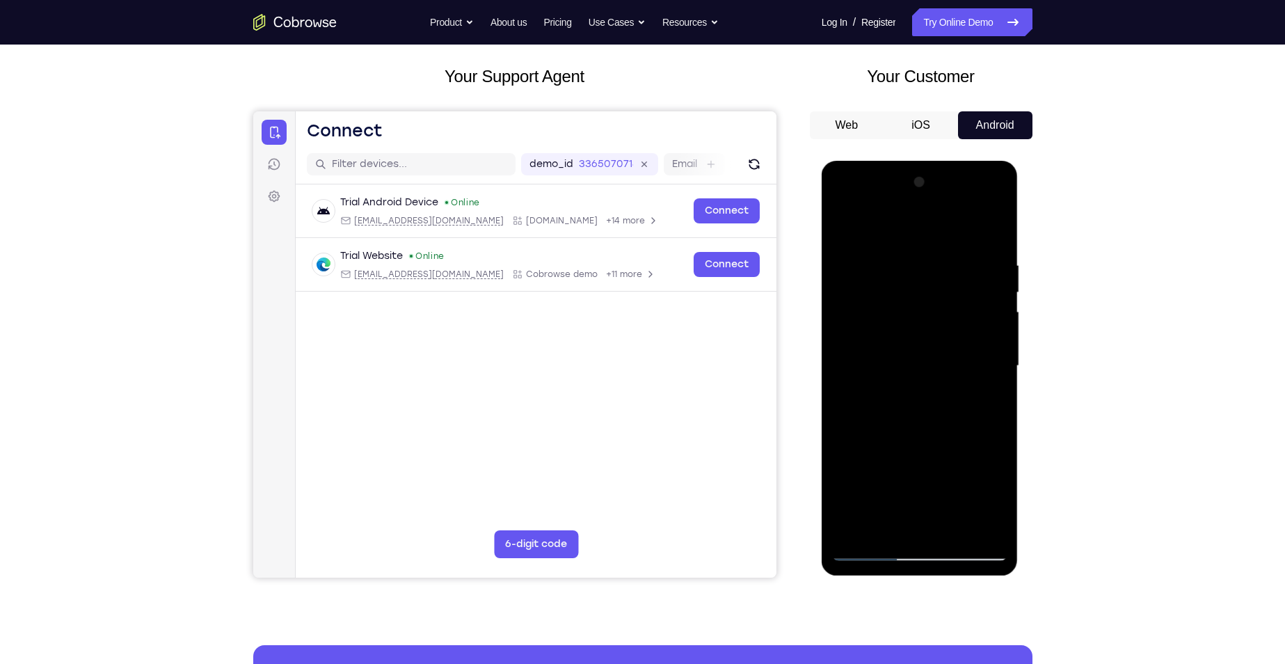
drag, startPoint x: 944, startPoint y: 310, endPoint x: 955, endPoint y: 264, distance: 47.1
click at [955, 264] on div at bounding box center [919, 366] width 175 height 390
click at [1000, 341] on div at bounding box center [919, 366] width 175 height 390
click at [1002, 343] on div at bounding box center [919, 366] width 175 height 390
drag, startPoint x: 929, startPoint y: 355, endPoint x: 950, endPoint y: 223, distance: 133.1
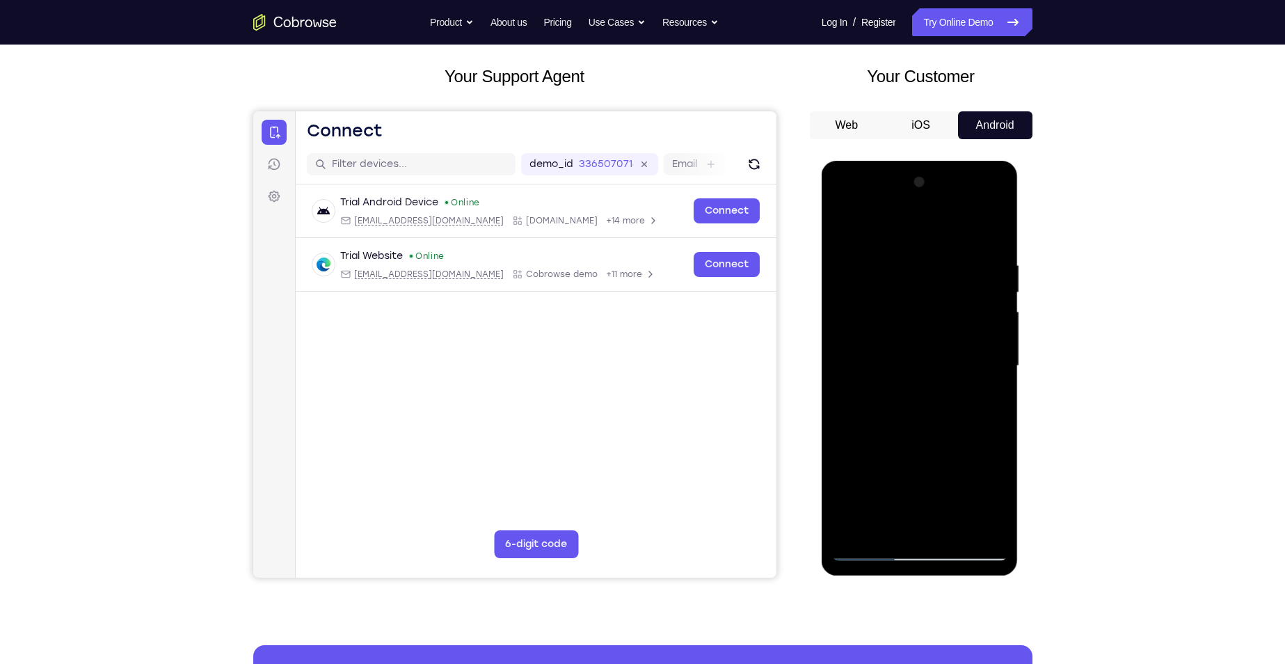
click at [947, 226] on div at bounding box center [919, 366] width 175 height 390
drag, startPoint x: 923, startPoint y: 360, endPoint x: 938, endPoint y: 262, distance: 99.3
click at [938, 262] on div at bounding box center [919, 366] width 175 height 390
drag, startPoint x: 932, startPoint y: 359, endPoint x: 936, endPoint y: 331, distance: 28.3
click at [936, 331] on div at bounding box center [919, 366] width 175 height 390
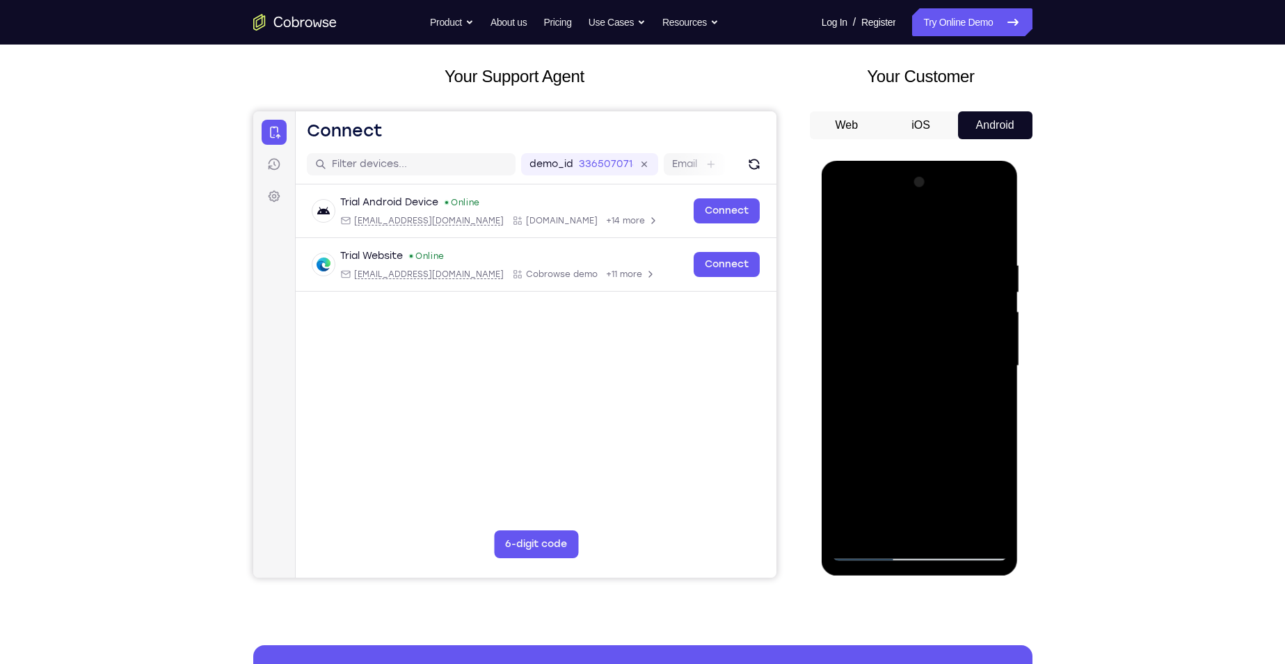
click at [929, 356] on div at bounding box center [919, 366] width 175 height 390
click at [993, 343] on div at bounding box center [919, 366] width 175 height 390
click at [994, 342] on div at bounding box center [919, 366] width 175 height 390
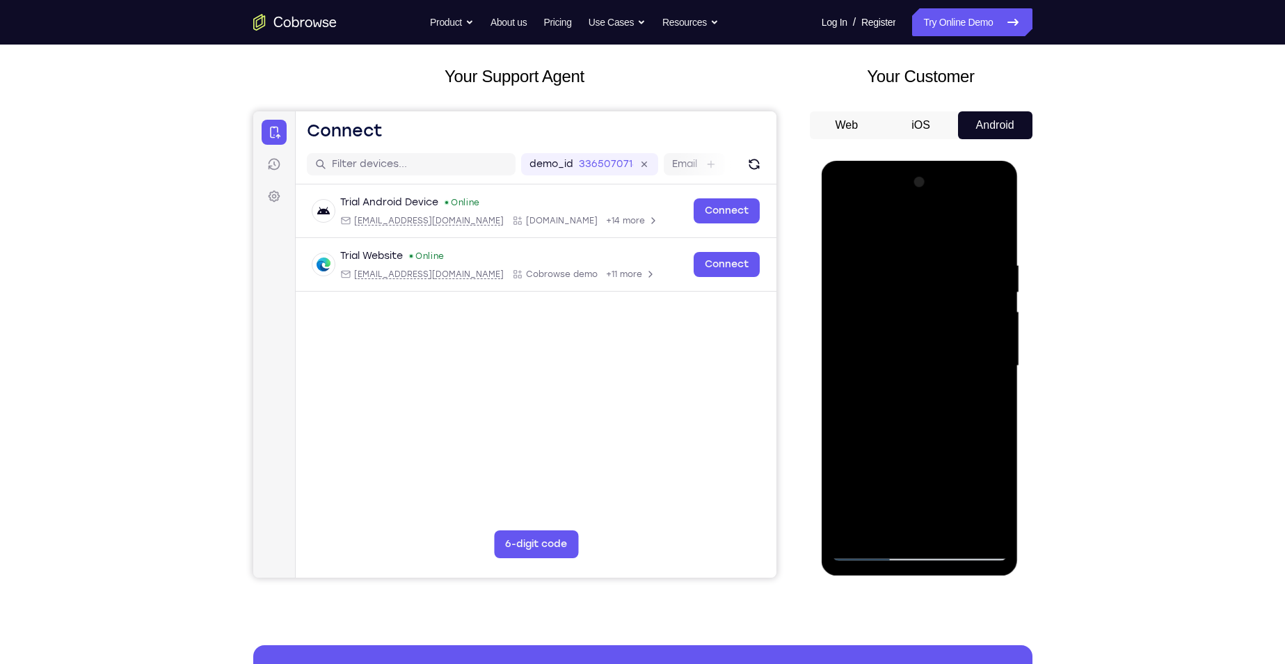
click at [847, 347] on div at bounding box center [919, 366] width 175 height 390
click at [847, 346] on div at bounding box center [919, 366] width 175 height 390
drag, startPoint x: 944, startPoint y: 406, endPoint x: 968, endPoint y: 266, distance: 142.6
click at [968, 266] on div at bounding box center [919, 366] width 175 height 390
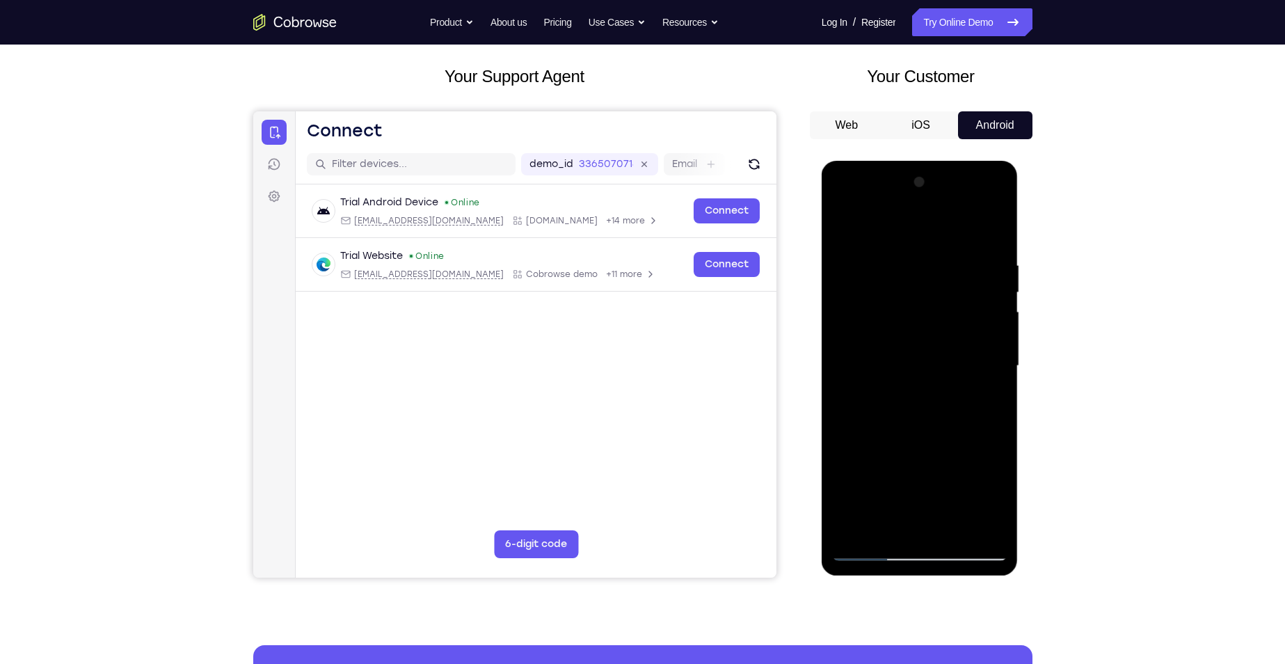
drag, startPoint x: 941, startPoint y: 404, endPoint x: 949, endPoint y: 280, distance: 124.1
click at [949, 282] on div at bounding box center [919, 366] width 175 height 390
drag, startPoint x: 926, startPoint y: 394, endPoint x: 914, endPoint y: 429, distance: 36.1
click at [914, 429] on div at bounding box center [919, 366] width 175 height 390
drag, startPoint x: 952, startPoint y: 324, endPoint x: 913, endPoint y: 445, distance: 127.2
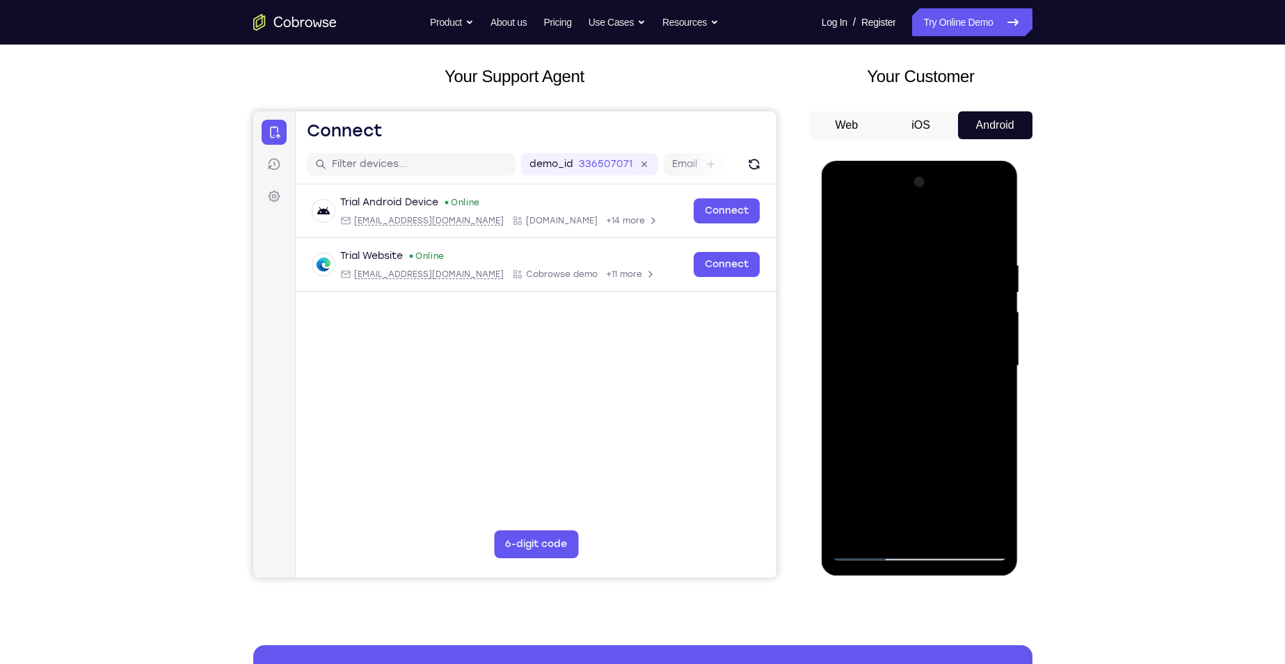
click at [913, 445] on div at bounding box center [919, 366] width 175 height 390
drag, startPoint x: 925, startPoint y: 432, endPoint x: 927, endPoint y: 278, distance: 153.8
click at [927, 279] on div at bounding box center [919, 366] width 175 height 390
drag, startPoint x: 916, startPoint y: 294, endPoint x: 920, endPoint y: 263, distance: 31.6
click at [918, 266] on div at bounding box center [919, 366] width 175 height 390
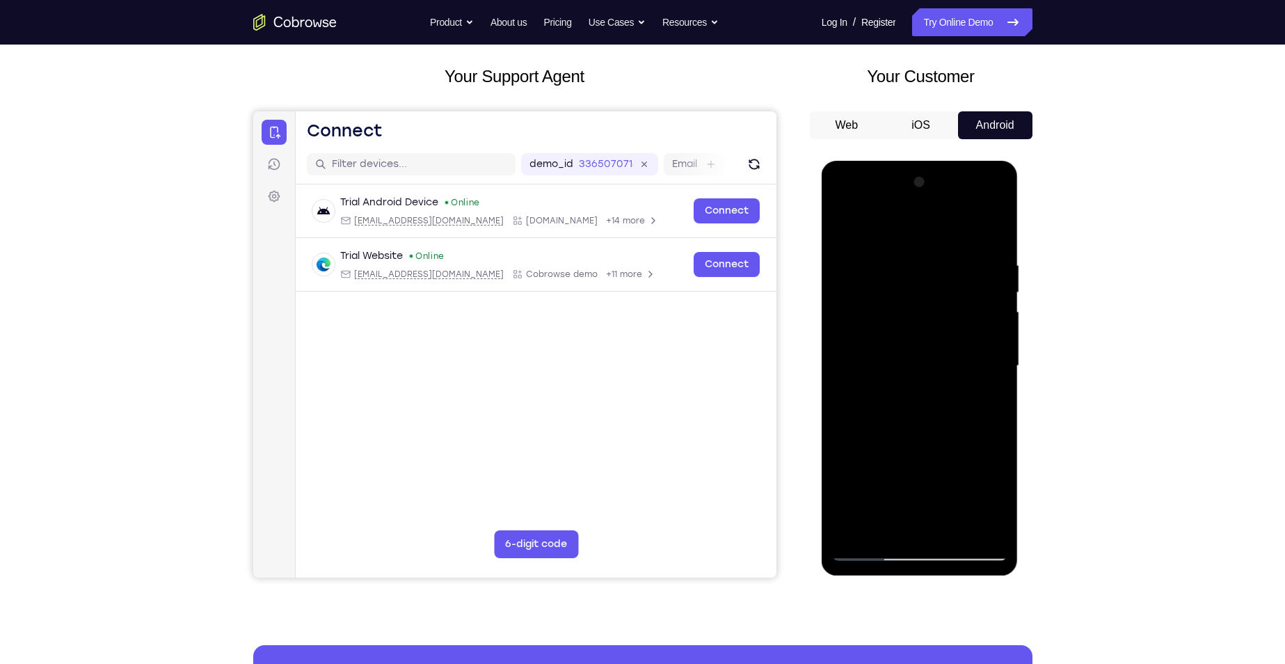
drag, startPoint x: 913, startPoint y: 371, endPoint x: 916, endPoint y: 268, distance: 103.0
click at [915, 271] on div at bounding box center [919, 366] width 175 height 390
drag, startPoint x: 913, startPoint y: 391, endPoint x: 911, endPoint y: 286, distance: 105.1
click at [911, 286] on div at bounding box center [919, 366] width 175 height 390
drag, startPoint x: 931, startPoint y: 373, endPoint x: 941, endPoint y: 284, distance: 89.6
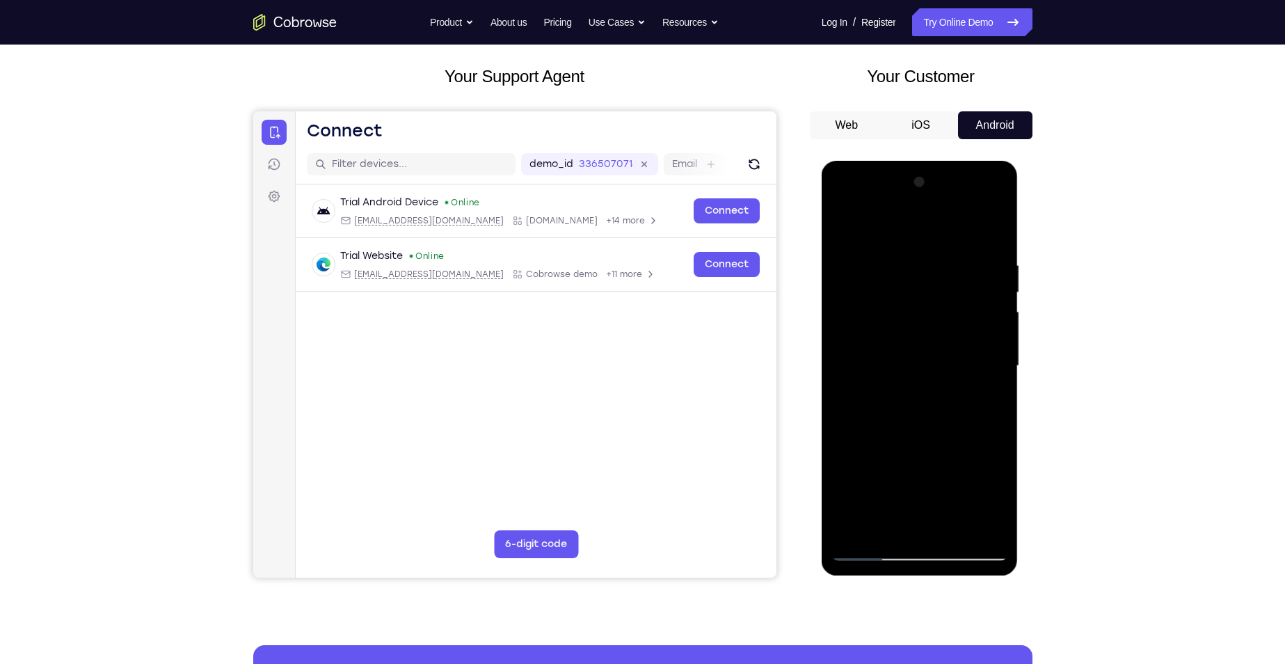
click at [941, 285] on div at bounding box center [919, 366] width 175 height 390
drag, startPoint x: 922, startPoint y: 404, endPoint x: 941, endPoint y: 311, distance: 95.2
click at [941, 312] on div at bounding box center [919, 366] width 175 height 390
drag, startPoint x: 941, startPoint y: 404, endPoint x: 984, endPoint y: 282, distance: 129.2
click at [984, 282] on div at bounding box center [919, 366] width 175 height 390
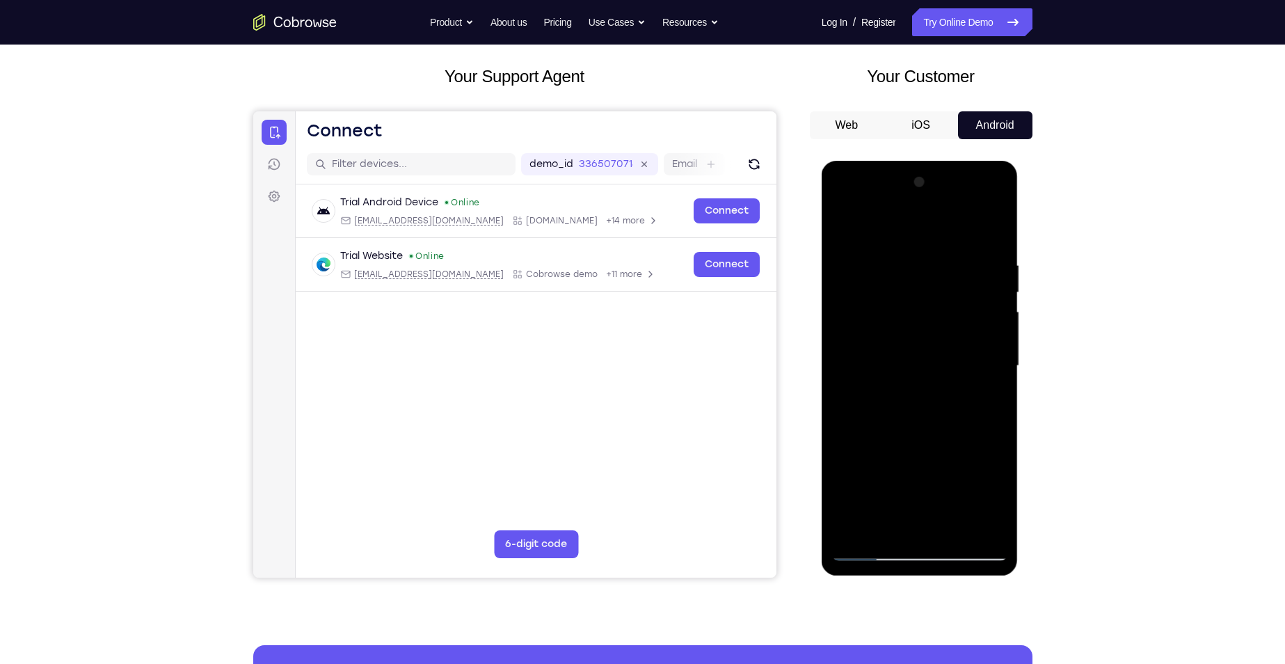
drag, startPoint x: 928, startPoint y: 401, endPoint x: 951, endPoint y: 239, distance: 163.0
click at [951, 239] on div at bounding box center [919, 366] width 175 height 390
drag, startPoint x: 928, startPoint y: 388, endPoint x: 942, endPoint y: 273, distance: 115.6
click at [941, 276] on div at bounding box center [919, 366] width 175 height 390
click at [998, 374] on div at bounding box center [919, 366] width 175 height 390
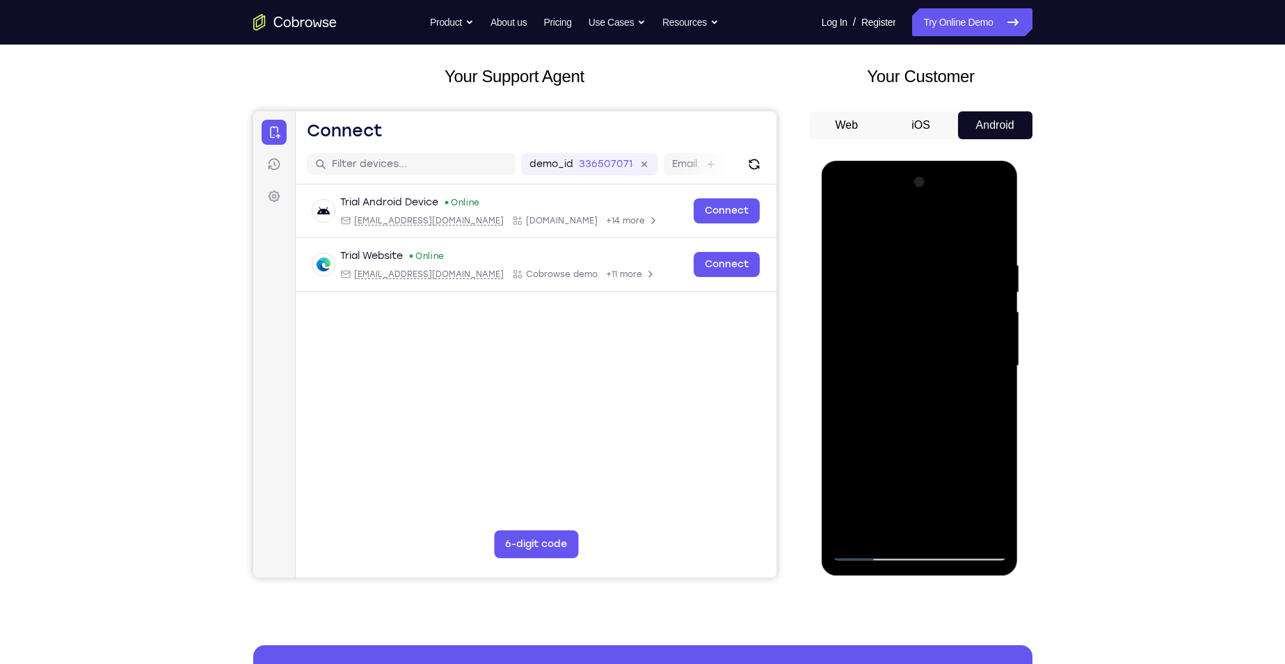
click at [1000, 378] on div at bounding box center [919, 366] width 175 height 390
click at [842, 378] on div at bounding box center [919, 366] width 175 height 390
drag, startPoint x: 908, startPoint y: 376, endPoint x: 916, endPoint y: 333, distance: 43.8
click at [916, 333] on div at bounding box center [919, 366] width 175 height 390
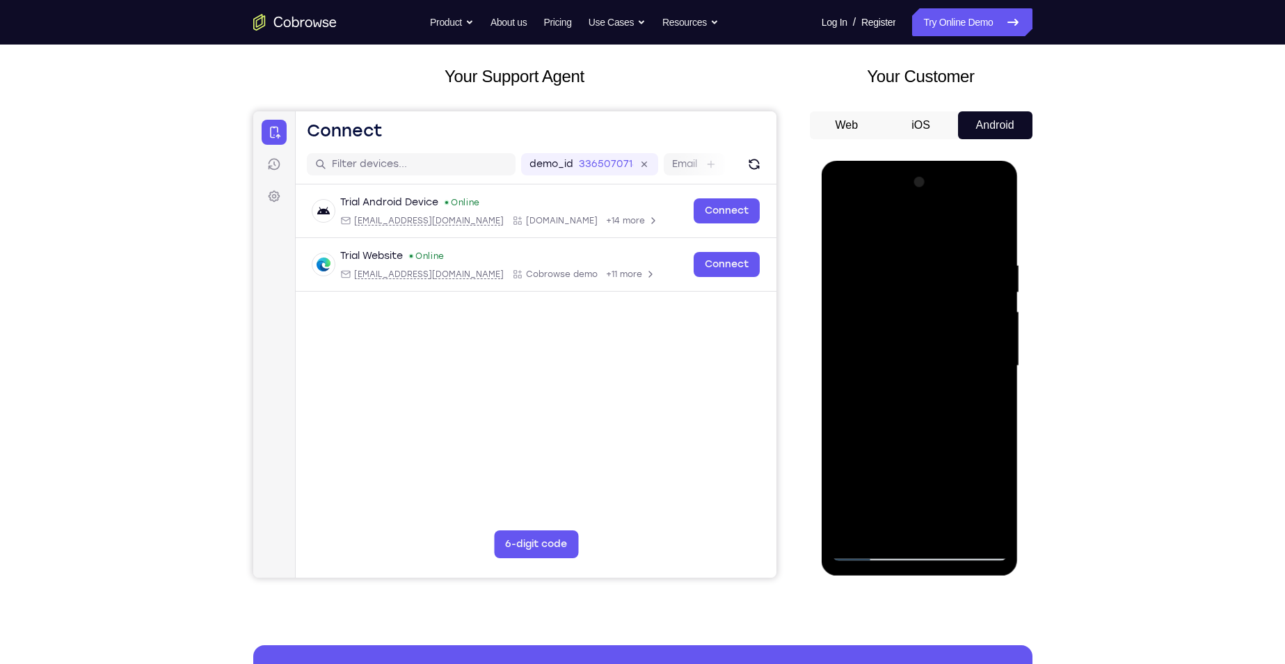
click at [996, 427] on div at bounding box center [919, 366] width 175 height 390
click at [844, 432] on div at bounding box center [919, 366] width 175 height 390
click at [992, 304] on div at bounding box center [919, 366] width 175 height 390
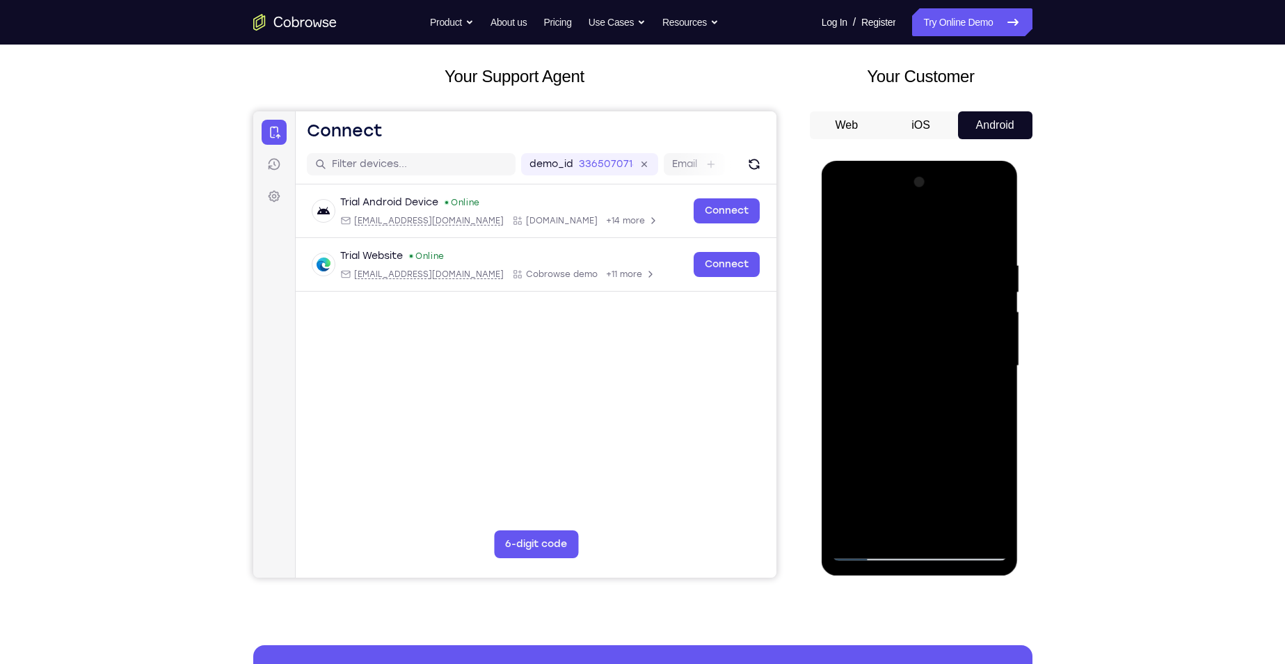
click at [992, 304] on div at bounding box center [919, 366] width 175 height 390
click at [993, 305] on div at bounding box center [919, 366] width 175 height 390
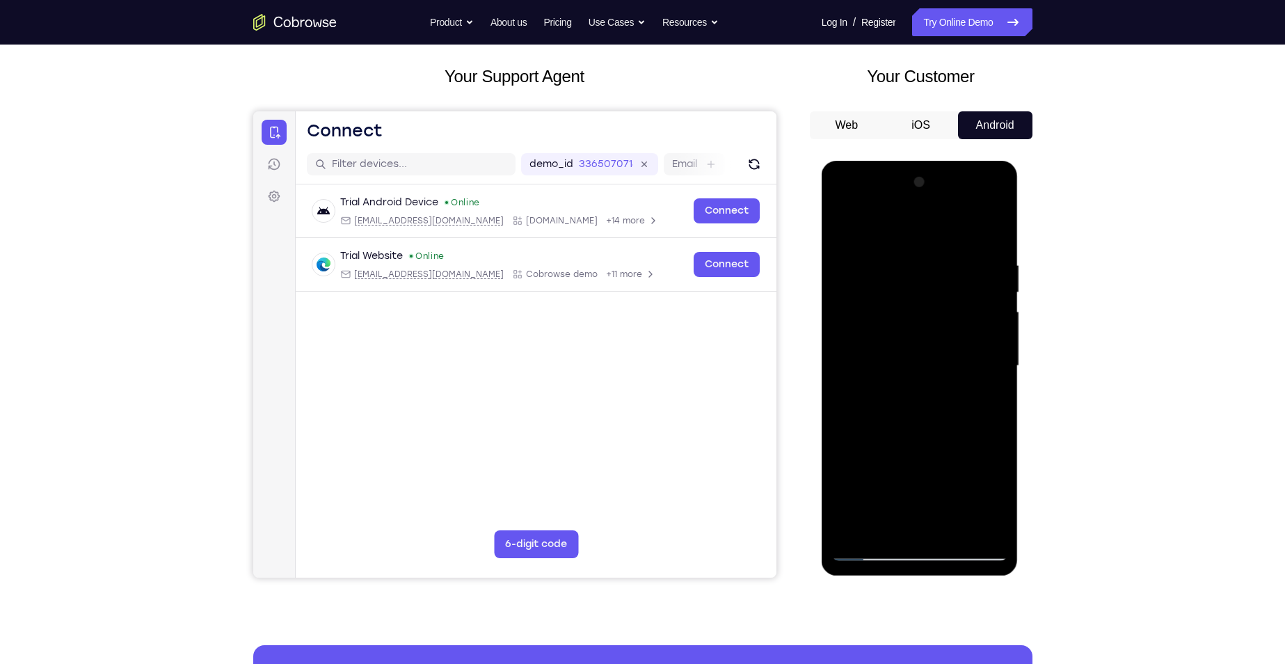
click at [993, 305] on div at bounding box center [919, 366] width 175 height 390
drag, startPoint x: 911, startPoint y: 394, endPoint x: 937, endPoint y: 273, distance: 123.8
click at [937, 274] on div at bounding box center [919, 366] width 175 height 390
drag, startPoint x: 925, startPoint y: 390, endPoint x: 932, endPoint y: 293, distance: 97.7
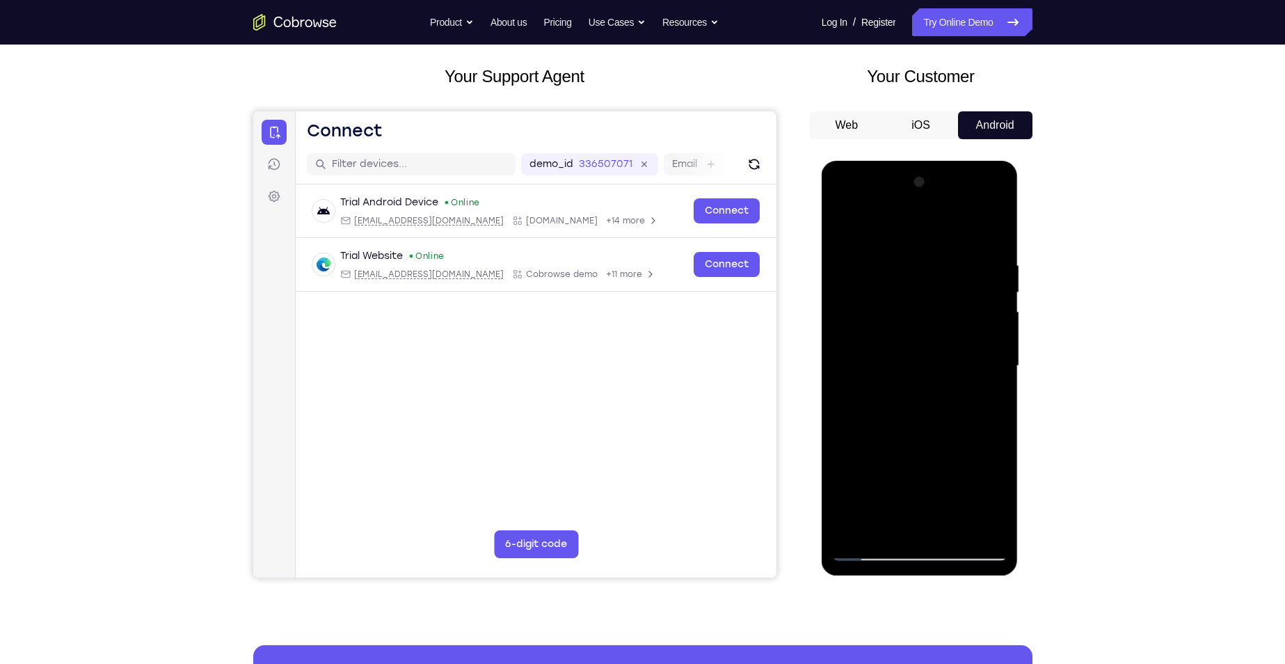
click at [932, 293] on div at bounding box center [919, 366] width 175 height 390
drag, startPoint x: 923, startPoint y: 388, endPoint x: 935, endPoint y: 269, distance: 118.9
click at [934, 272] on div at bounding box center [919, 366] width 175 height 390
drag, startPoint x: 926, startPoint y: 391, endPoint x: 939, endPoint y: 273, distance: 118.2
click at [938, 274] on div at bounding box center [919, 366] width 175 height 390
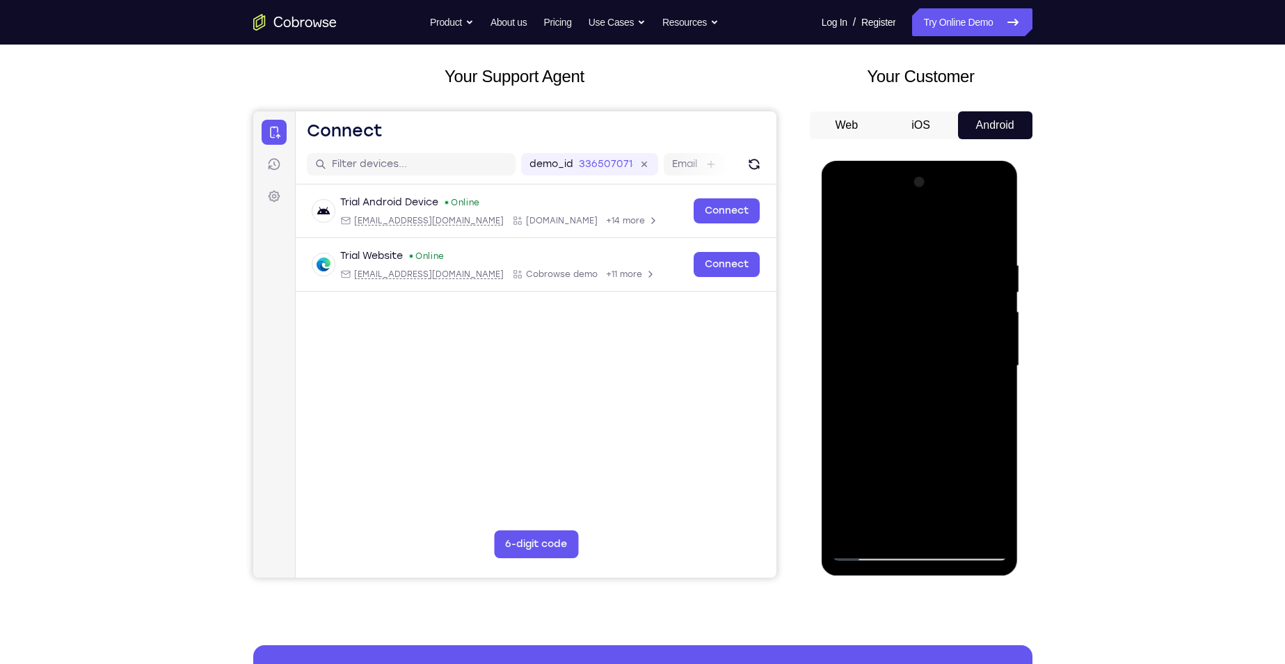
drag, startPoint x: 933, startPoint y: 391, endPoint x: 936, endPoint y: 293, distance: 98.1
click at [936, 293] on div at bounding box center [919, 366] width 175 height 390
drag, startPoint x: 940, startPoint y: 323, endPoint x: 947, endPoint y: 289, distance: 34.8
click at [946, 290] on div at bounding box center [919, 366] width 175 height 390
